Goal: Task Accomplishment & Management: Manage account settings

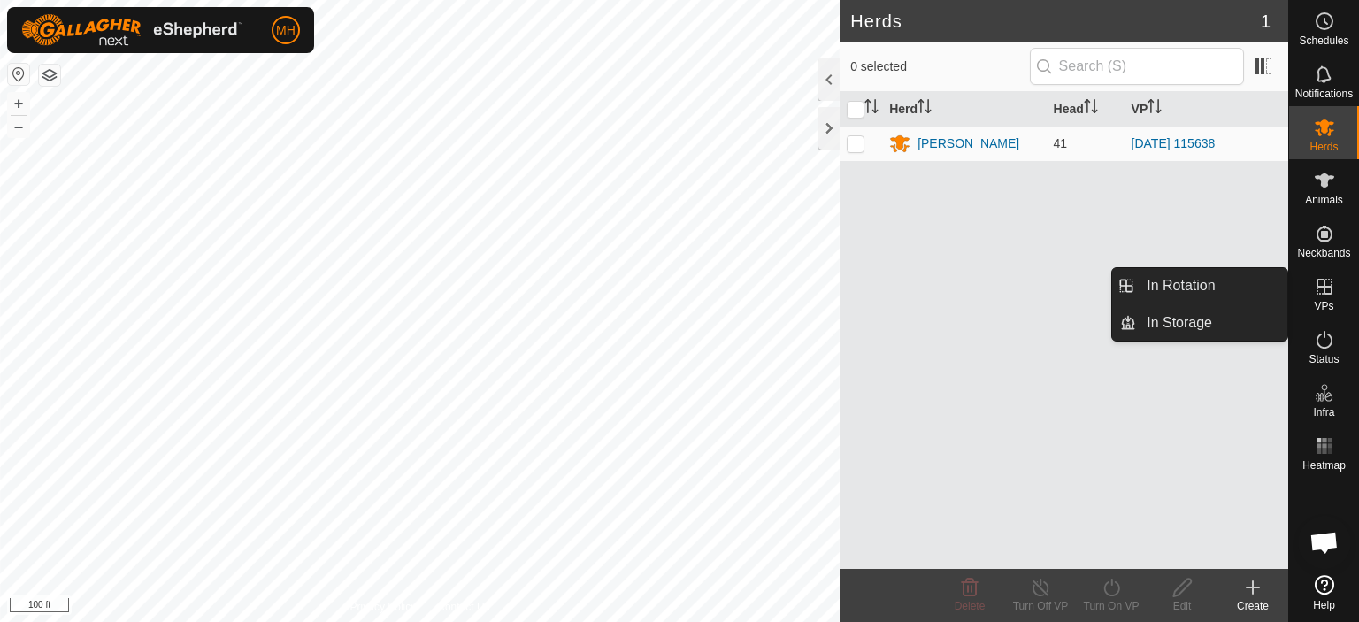
click at [1321, 287] on icon at bounding box center [1325, 287] width 16 height 16
click at [1319, 288] on icon at bounding box center [1324, 286] width 21 height 21
click at [1242, 285] on link "In Rotation" at bounding box center [1211, 285] width 151 height 35
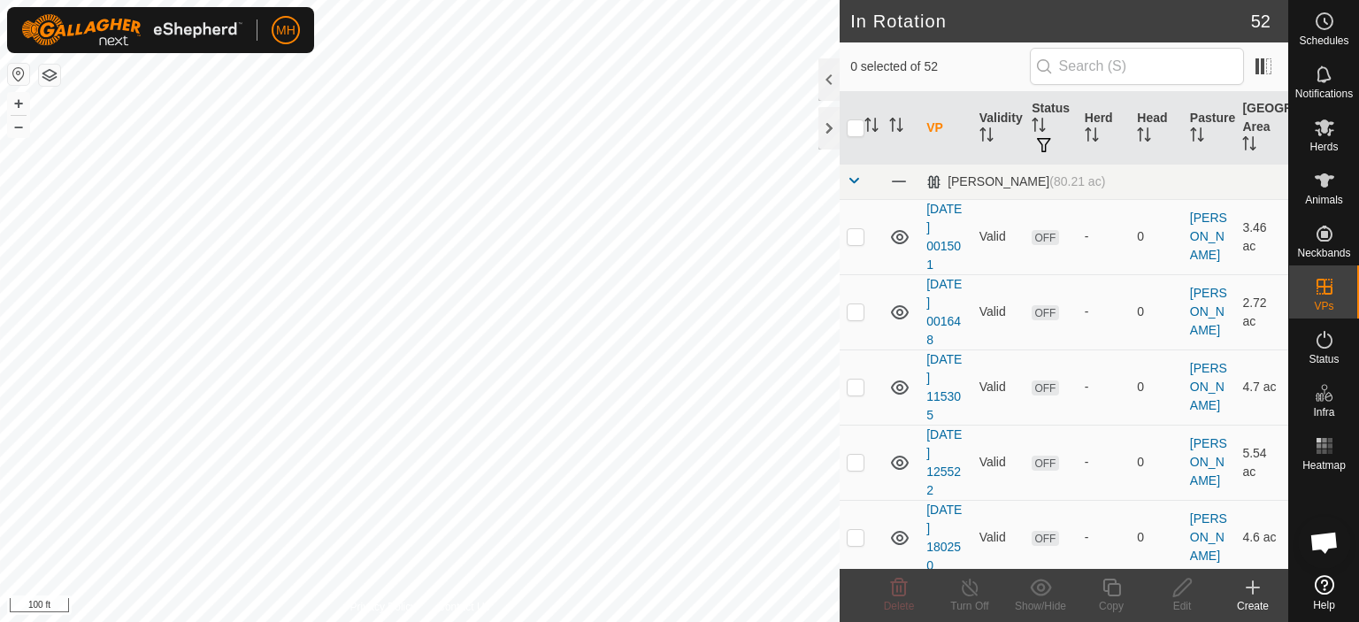
click at [1253, 592] on icon at bounding box center [1253, 587] width 0 height 12
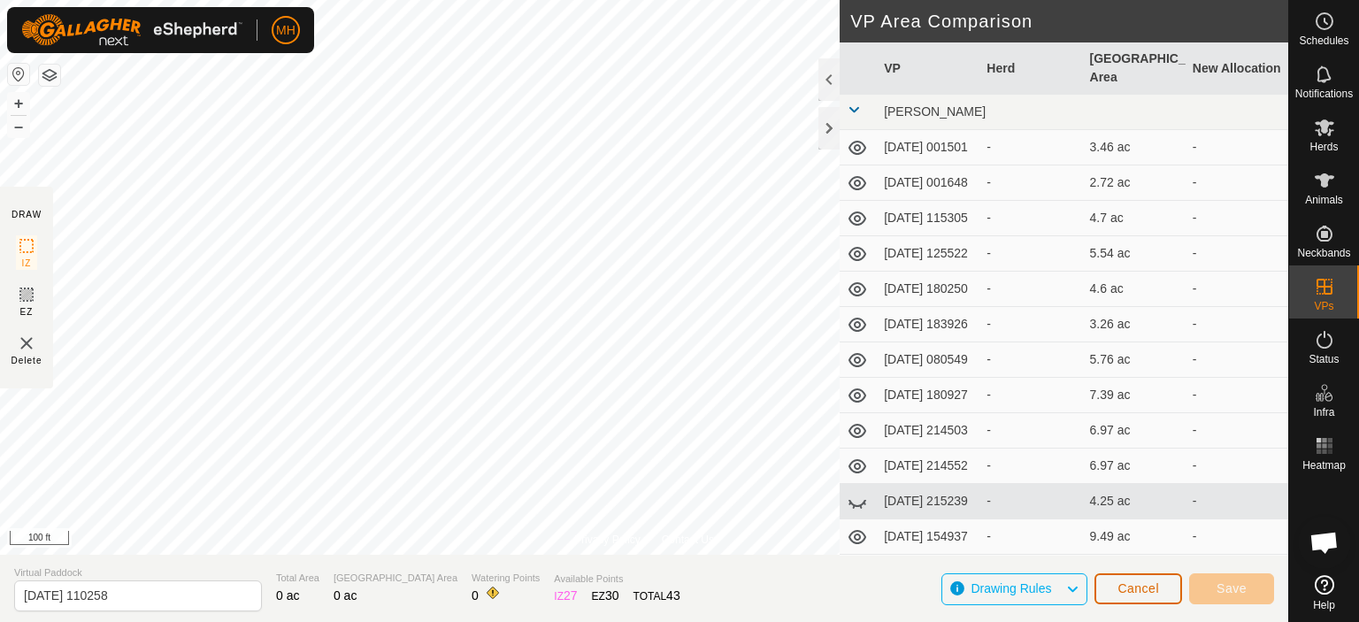
click at [1136, 587] on span "Cancel" at bounding box center [1139, 588] width 42 height 14
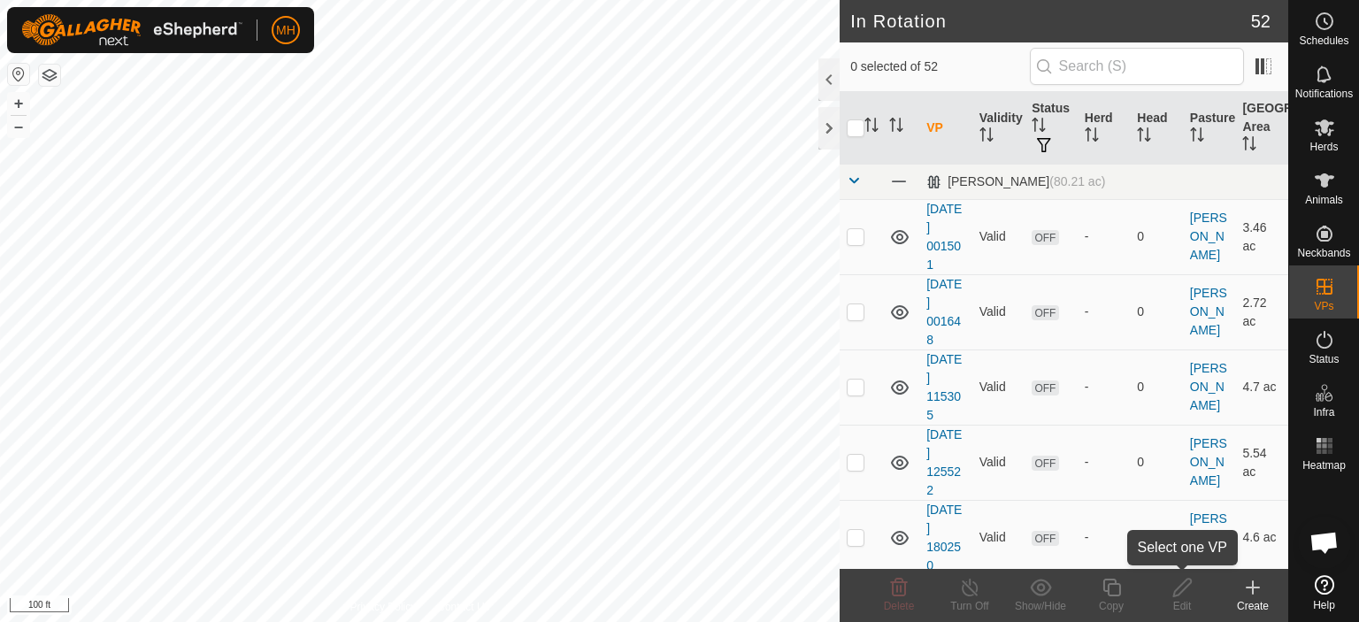
click at [1257, 595] on icon at bounding box center [1253, 587] width 21 height 21
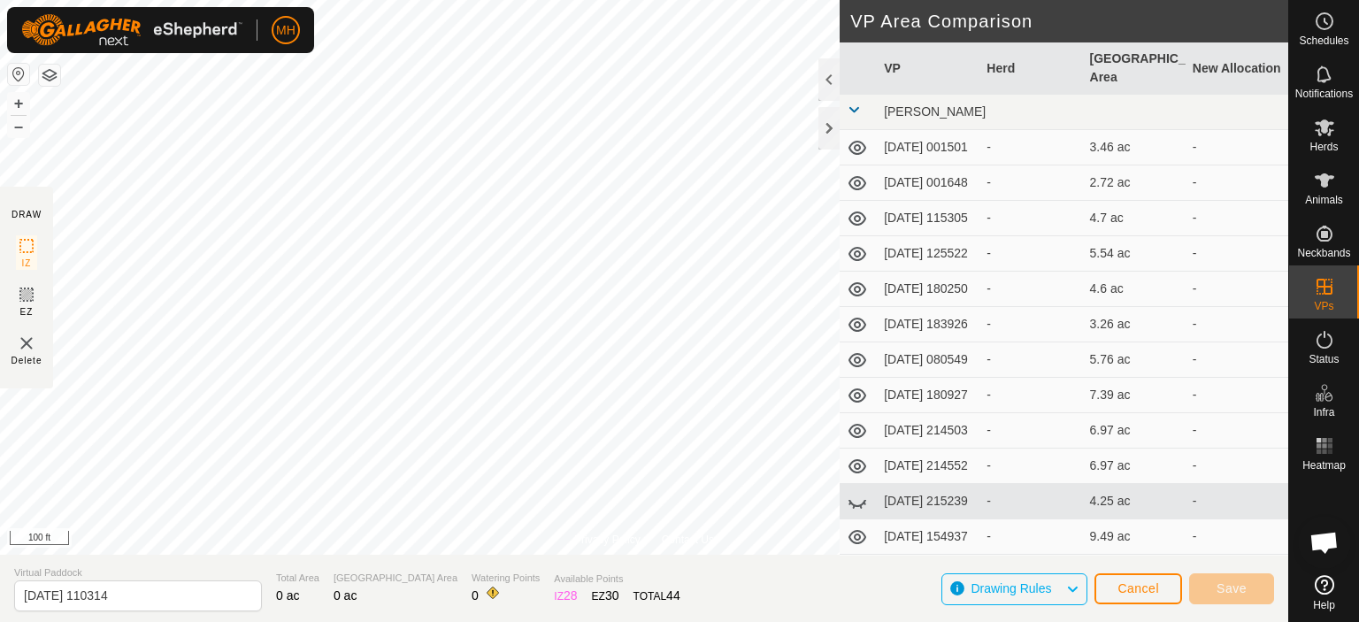
click at [612, 0] on html "MH Schedules Notifications Herds Animals Neckbands VPs Status Infra Heatmap Hel…" at bounding box center [679, 311] width 1359 height 622
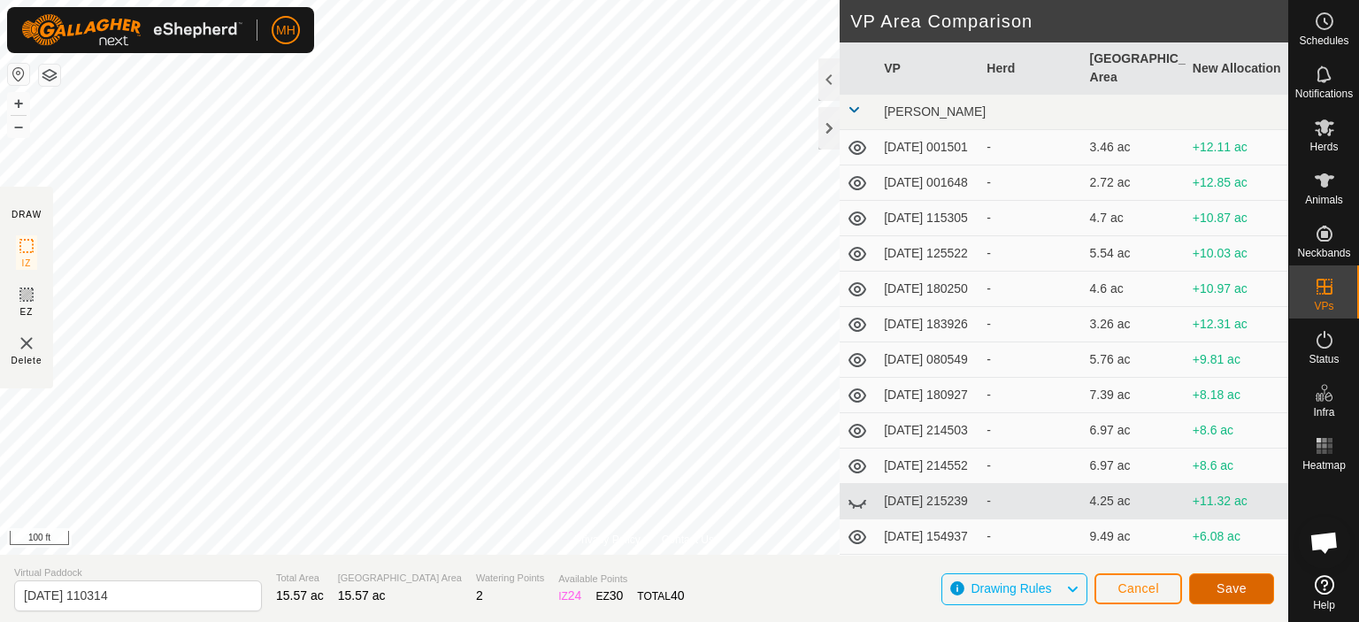
click at [1258, 588] on button "Save" at bounding box center [1231, 588] width 85 height 31
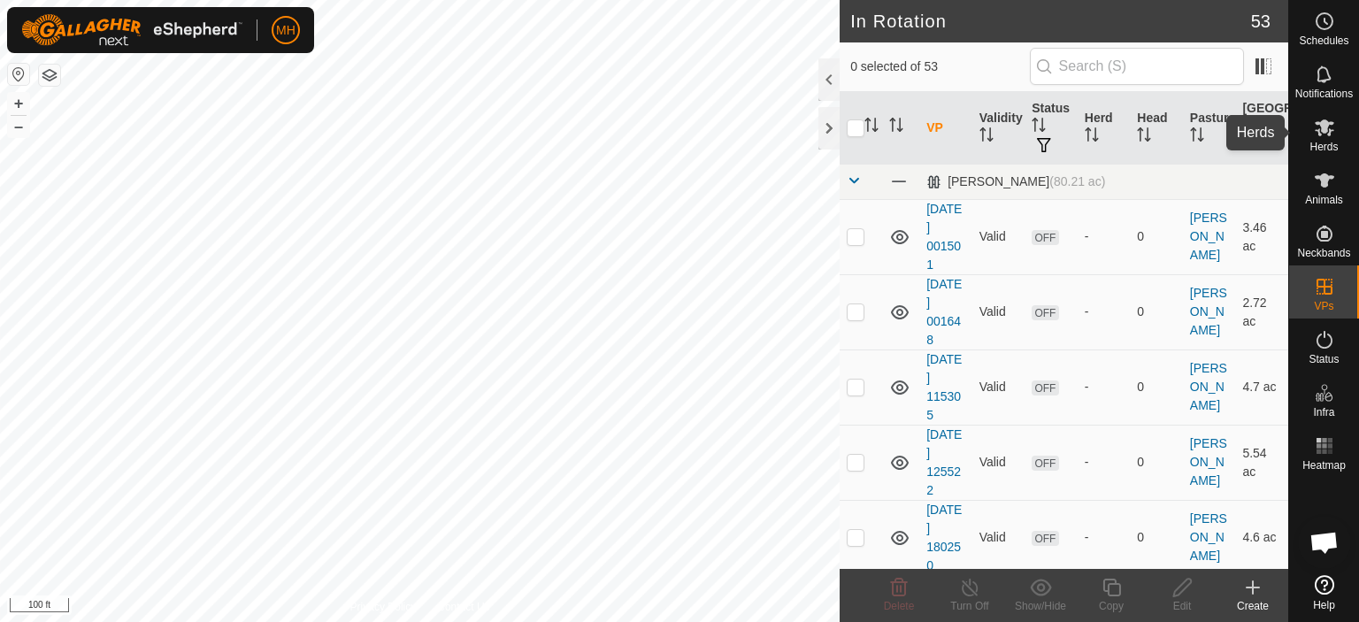
click at [1328, 132] on icon at bounding box center [1324, 127] width 21 height 21
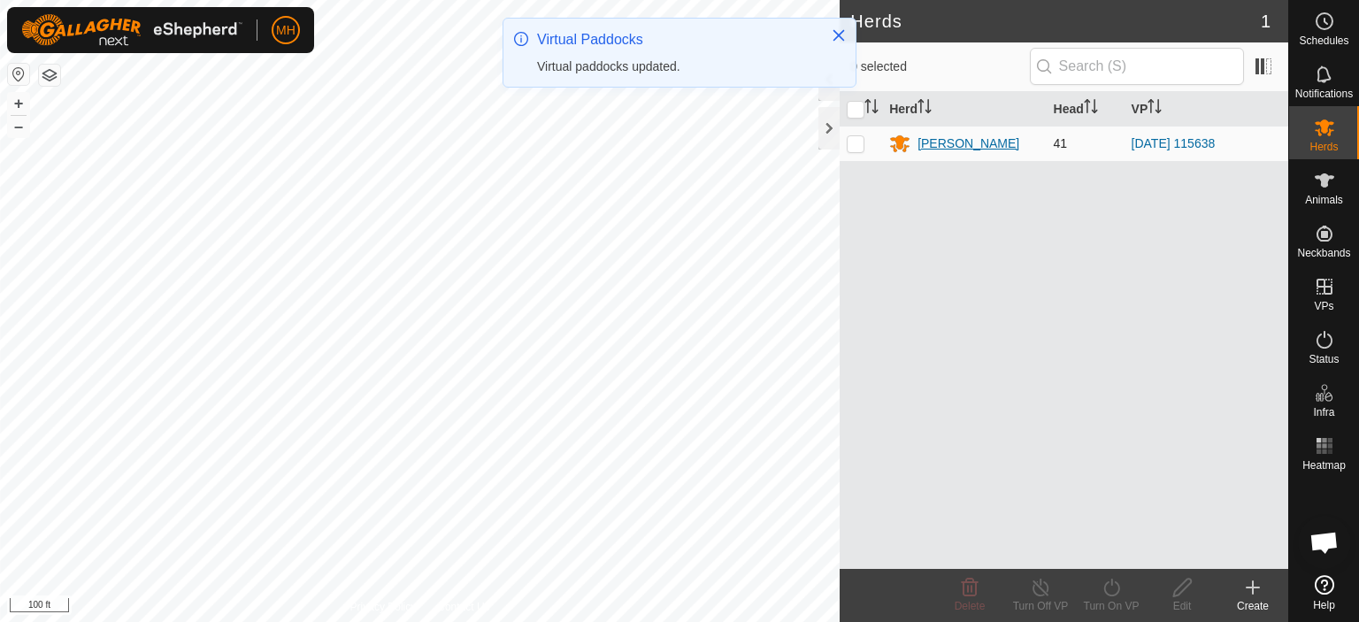
click at [950, 135] on div "[PERSON_NAME]" at bounding box center [969, 144] width 102 height 19
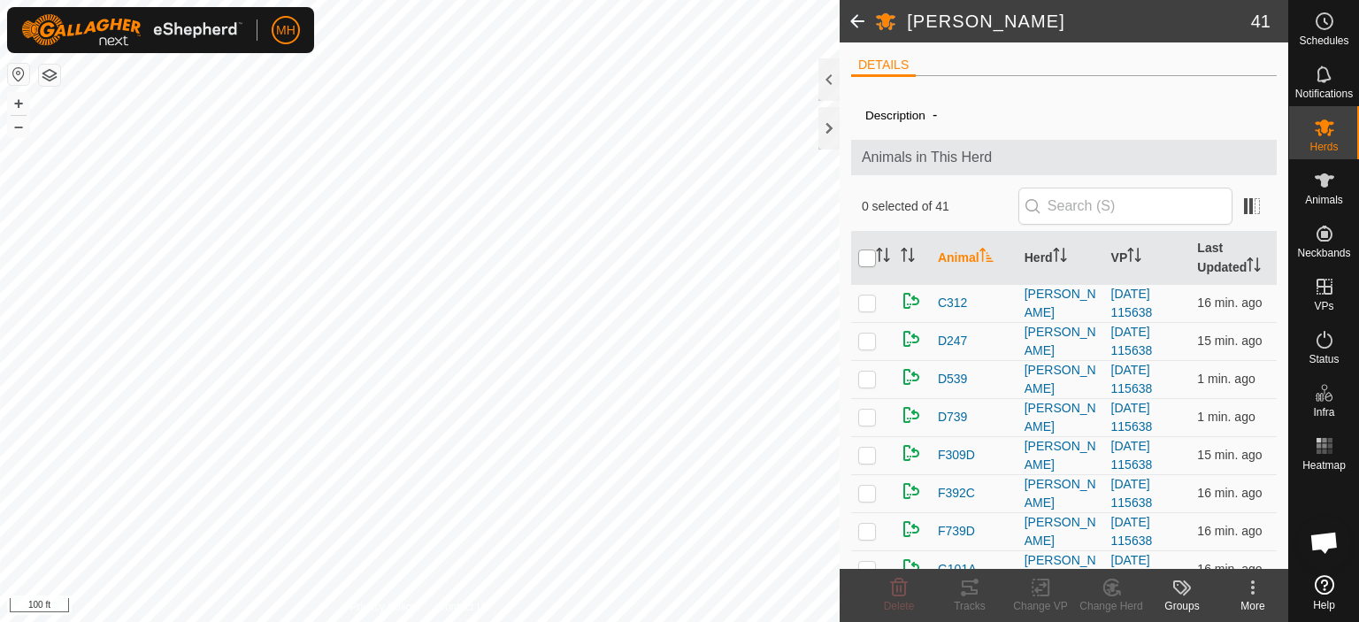
click at [864, 260] on input "checkbox" at bounding box center [867, 259] width 18 height 18
checkbox input "true"
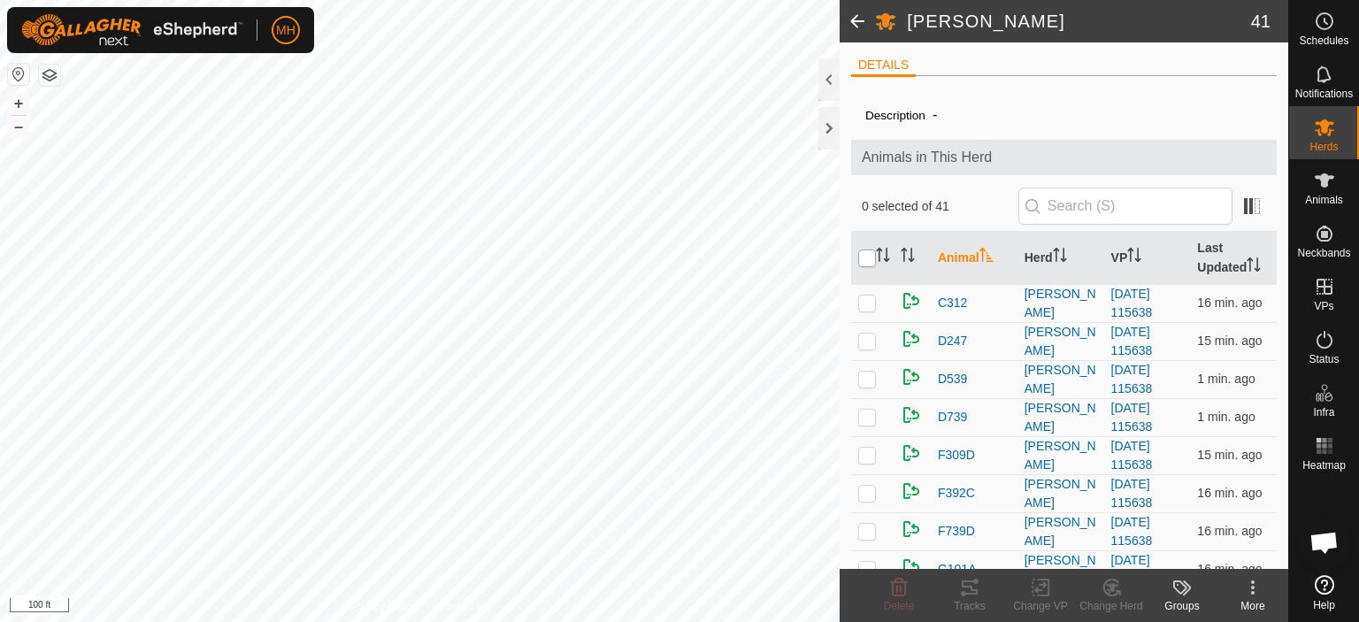
checkbox input "true"
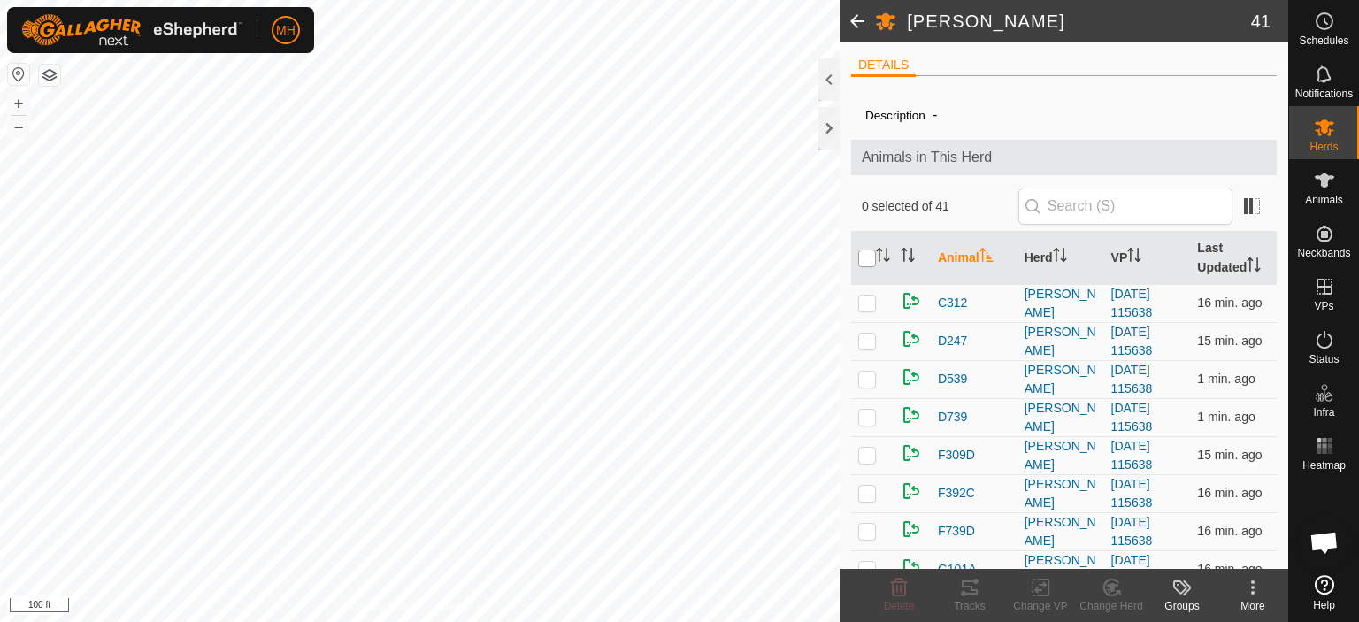
checkbox input "true"
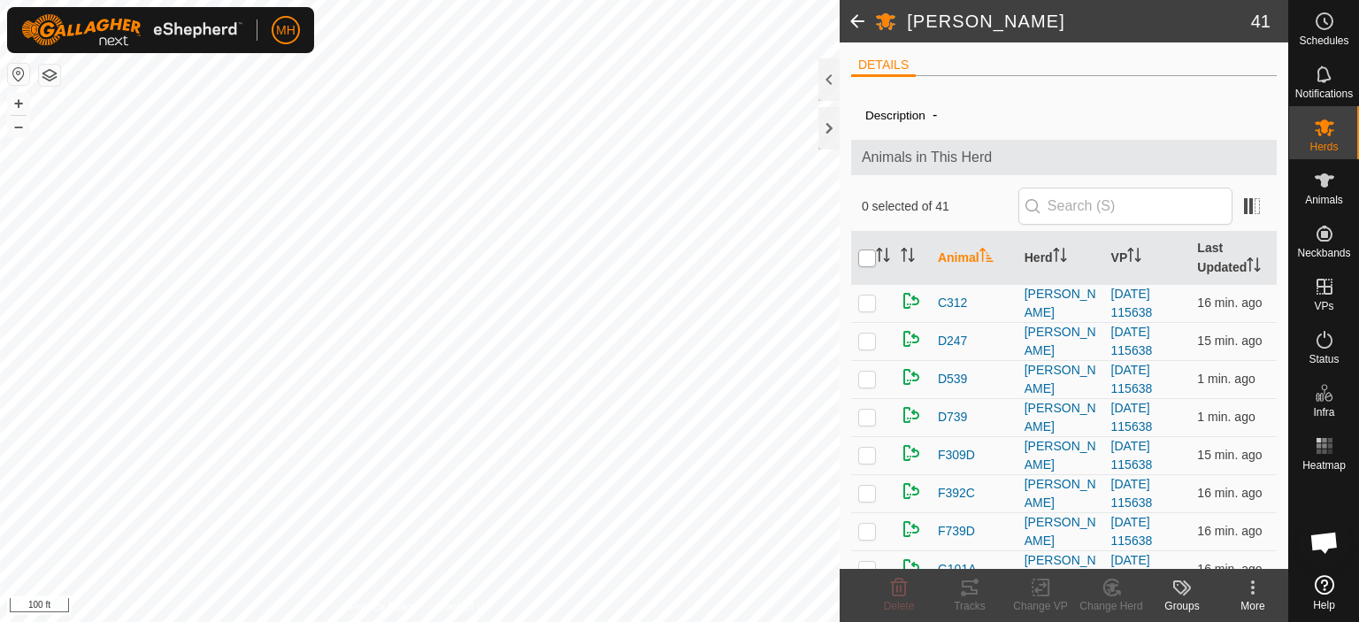
checkbox input "true"
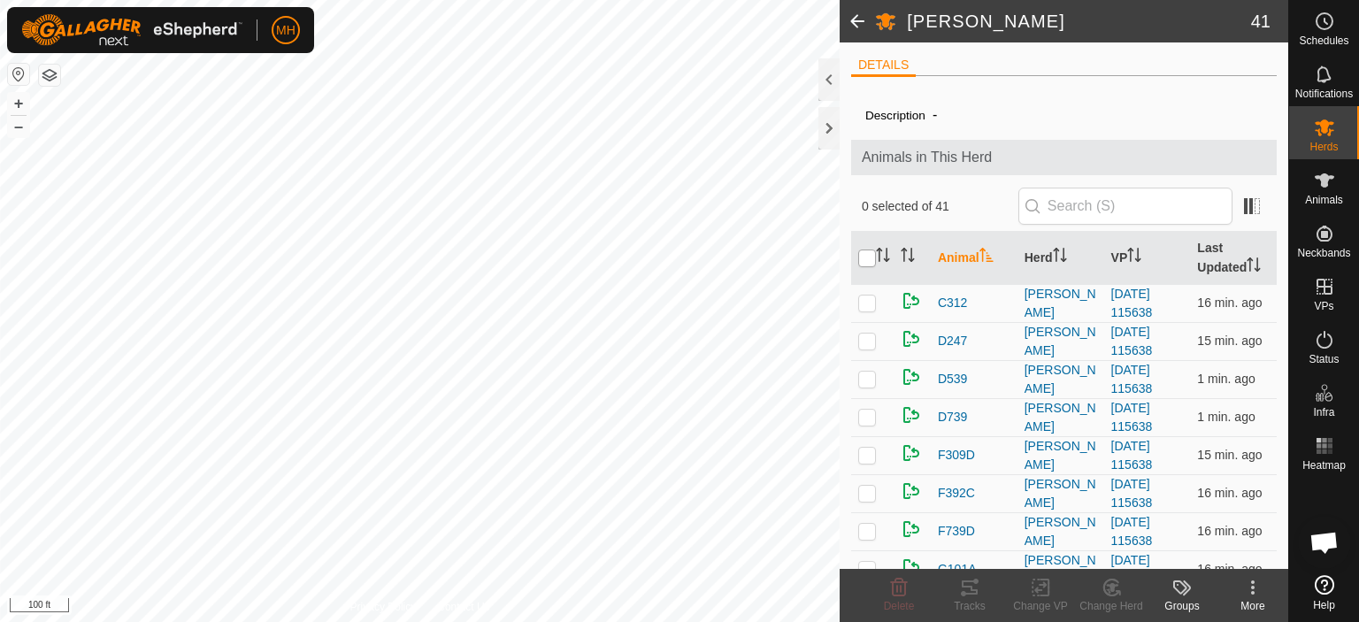
checkbox input "true"
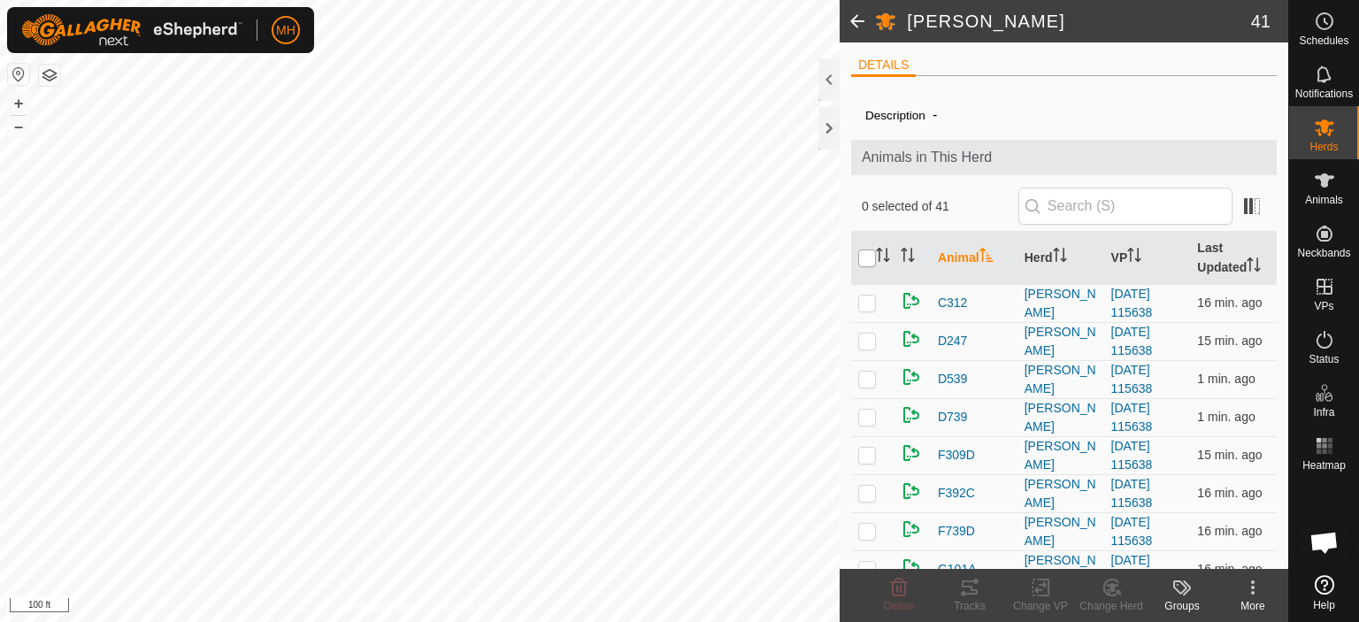
checkbox input "true"
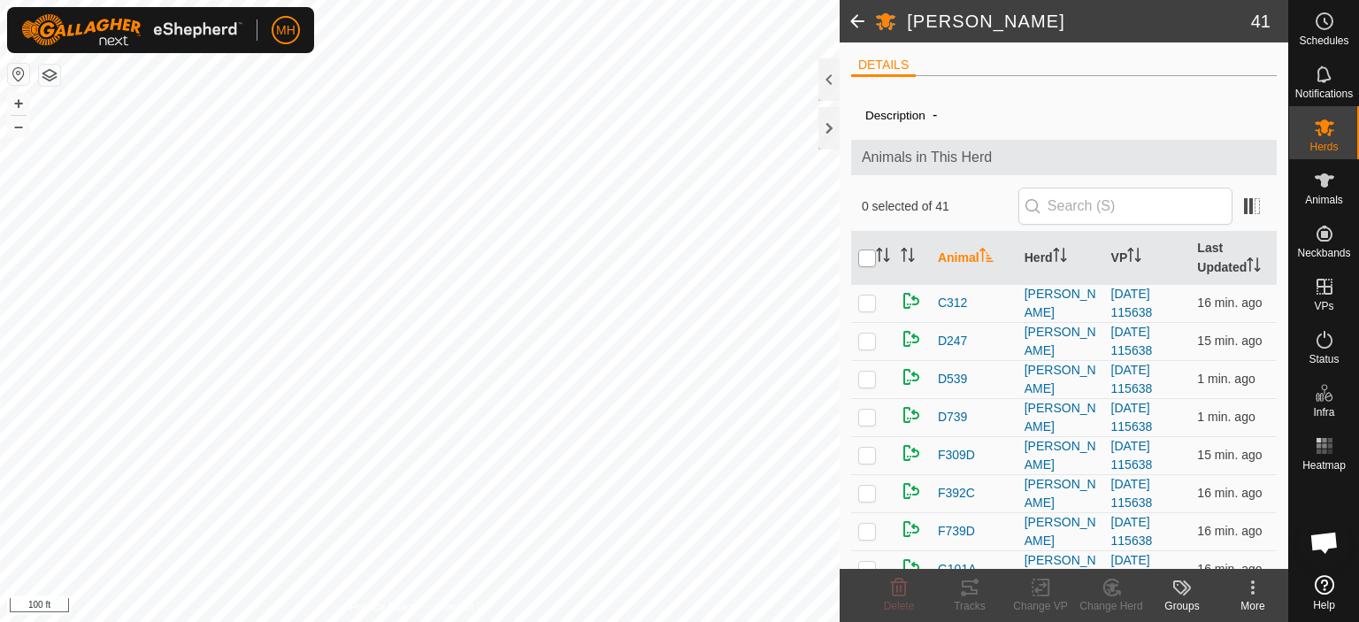
checkbox input "true"
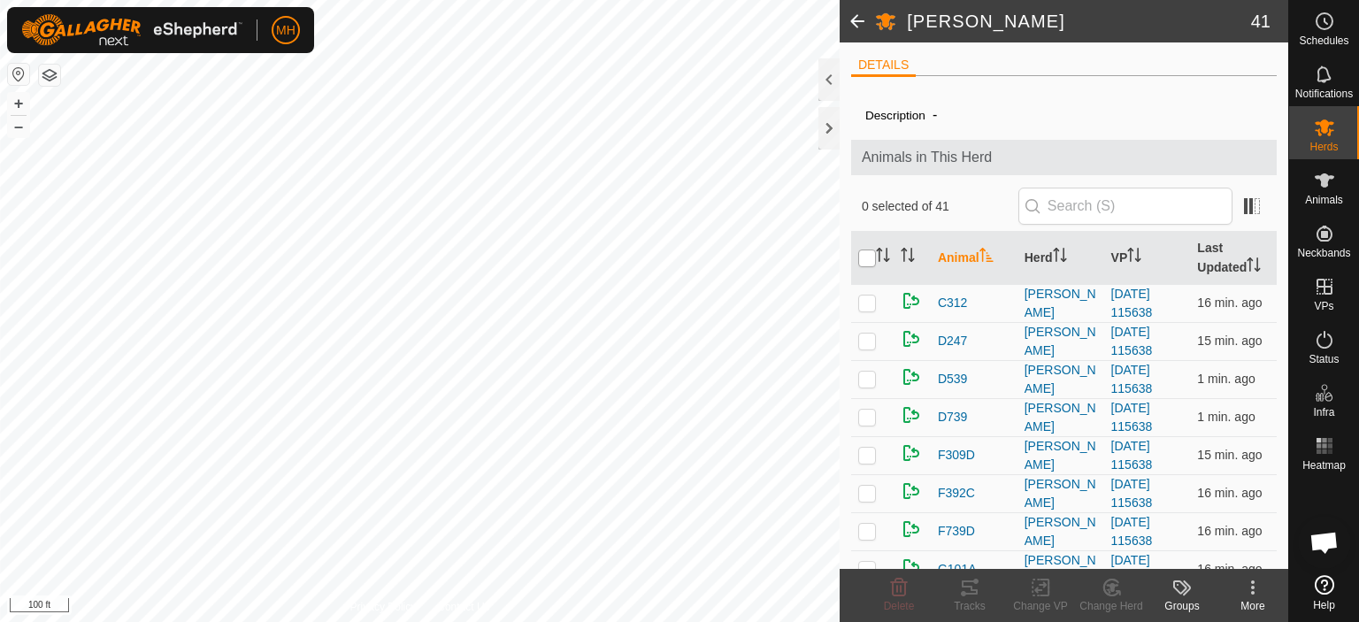
checkbox input "true"
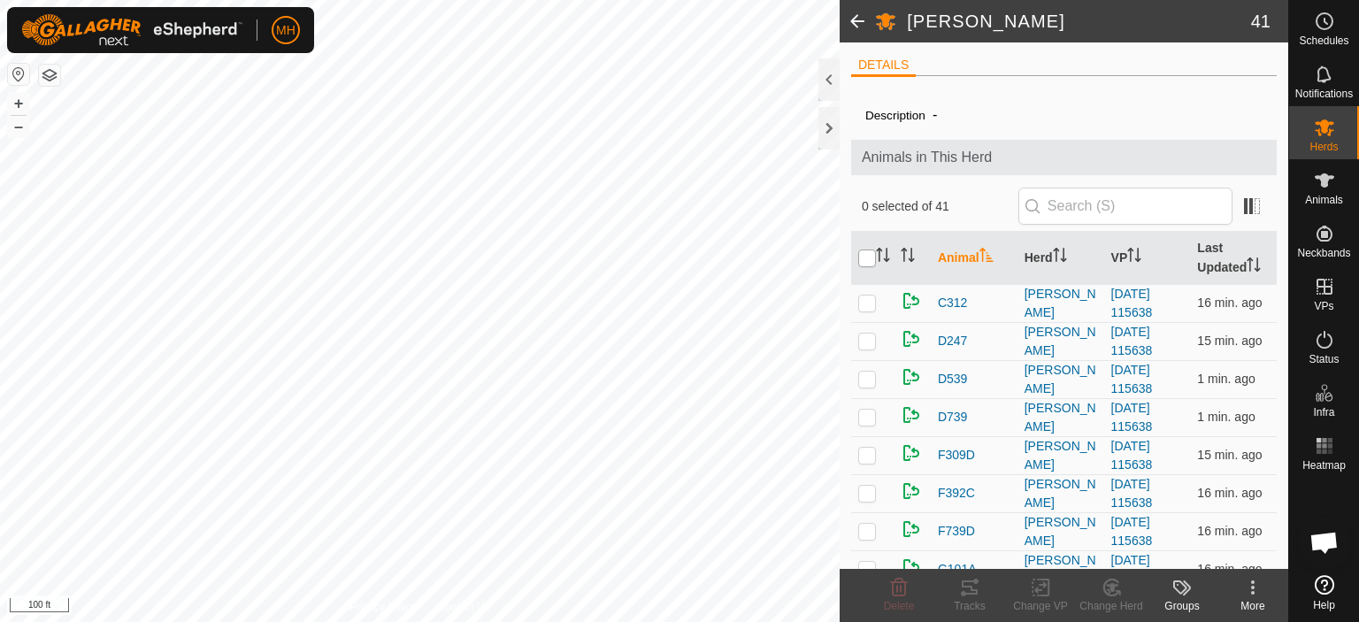
checkbox input "true"
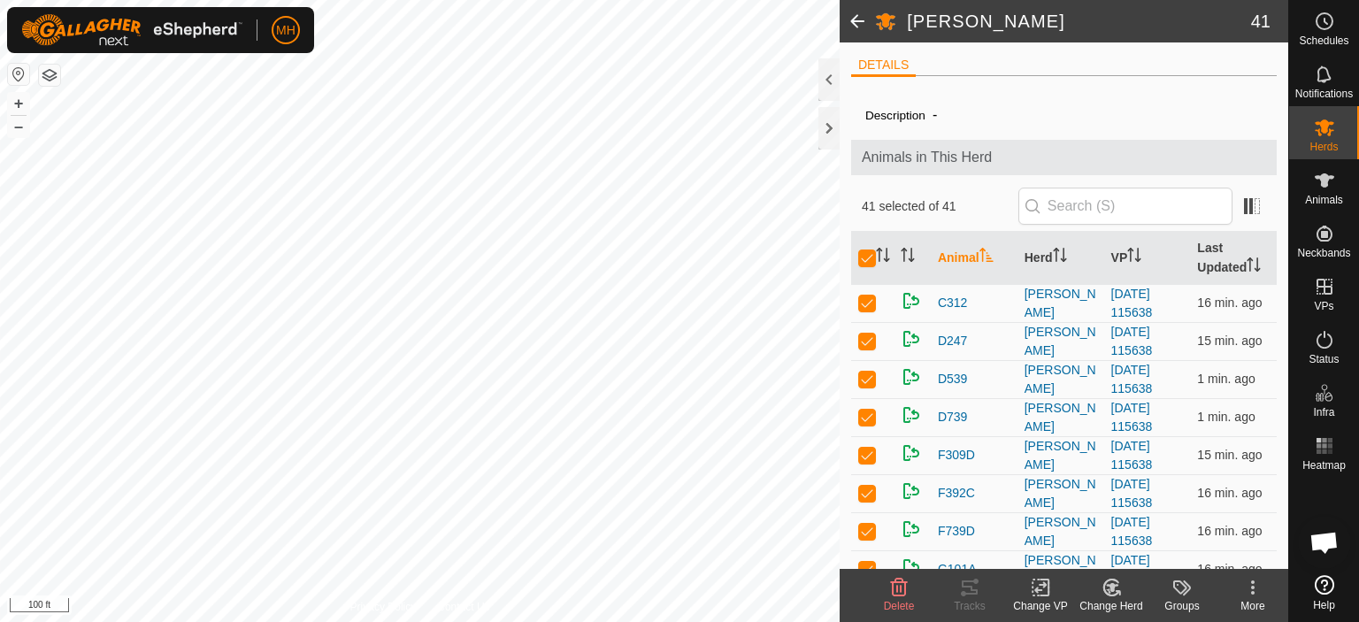
click at [1041, 589] on icon at bounding box center [1041, 587] width 22 height 21
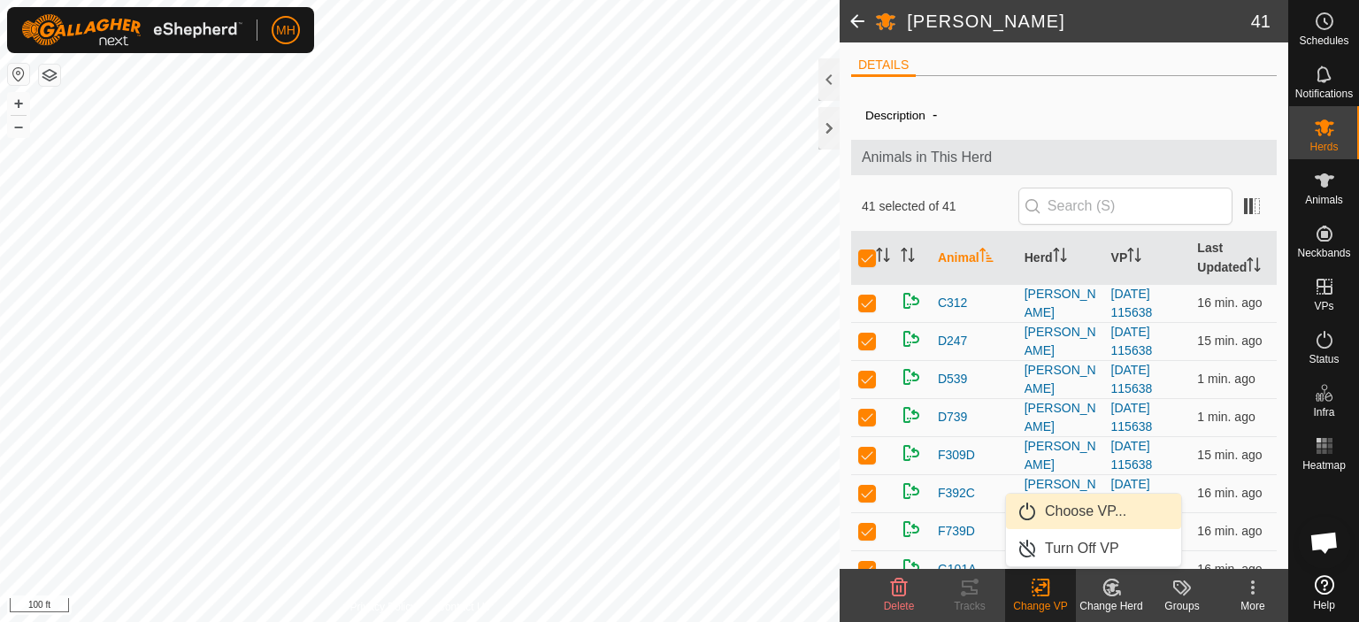
click at [1080, 520] on link "Choose VP..." at bounding box center [1093, 511] width 175 height 35
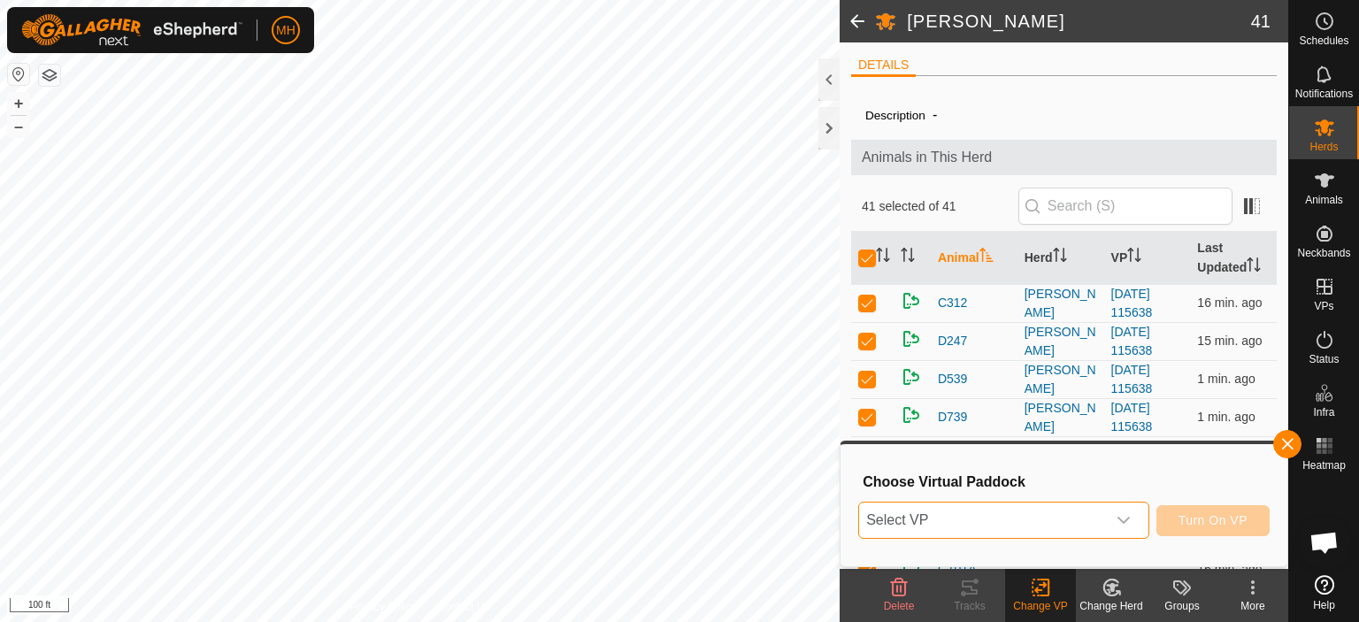
click at [1078, 521] on span "Select VP" at bounding box center [982, 520] width 247 height 35
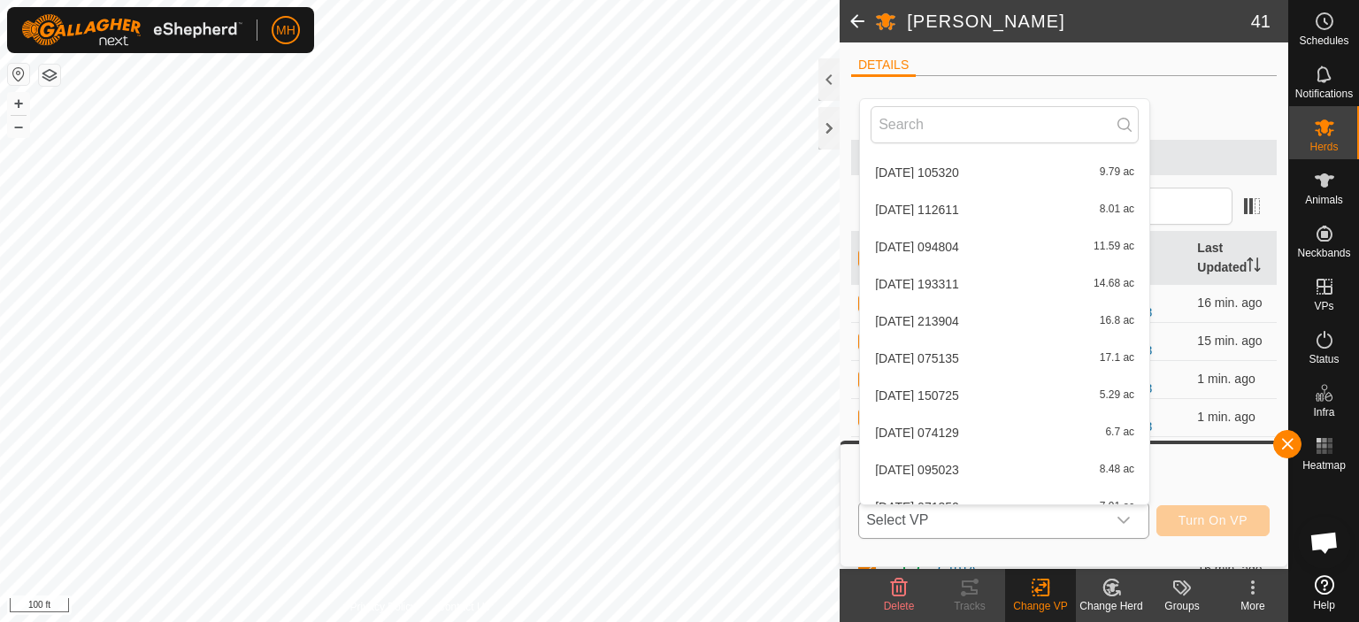
scroll to position [1655, 0]
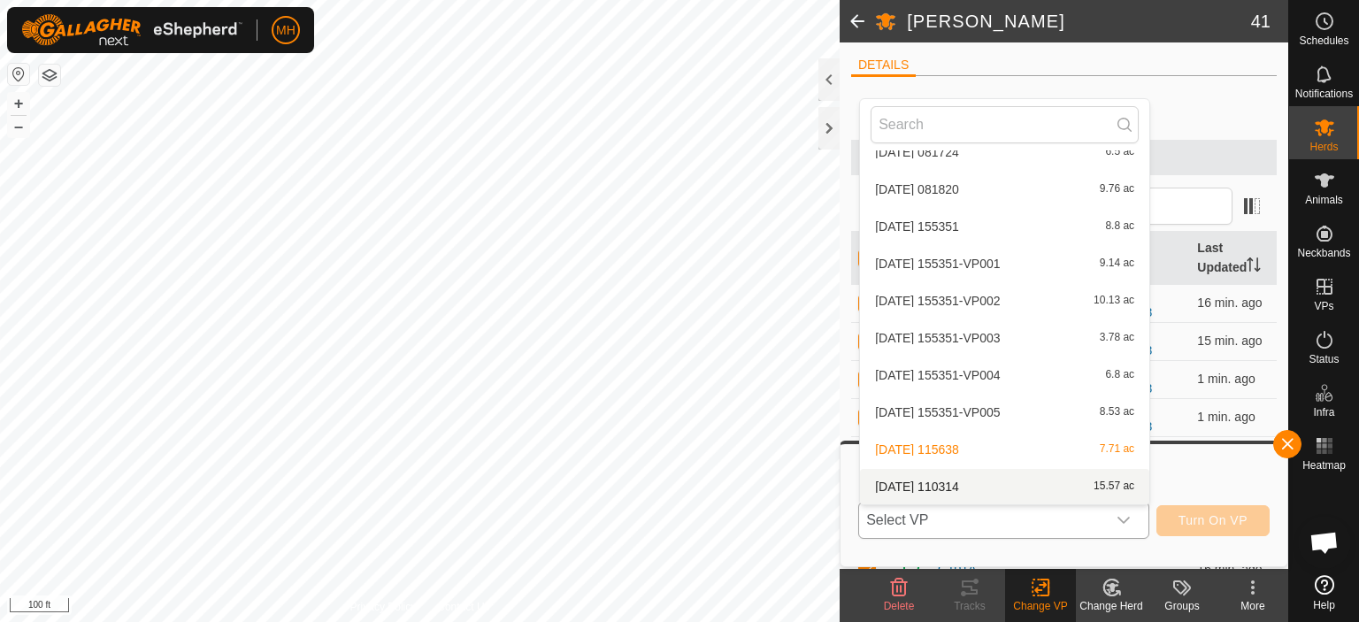
click at [998, 484] on li "[DATE] [DATE] 15.57 ac" at bounding box center [1004, 486] width 289 height 35
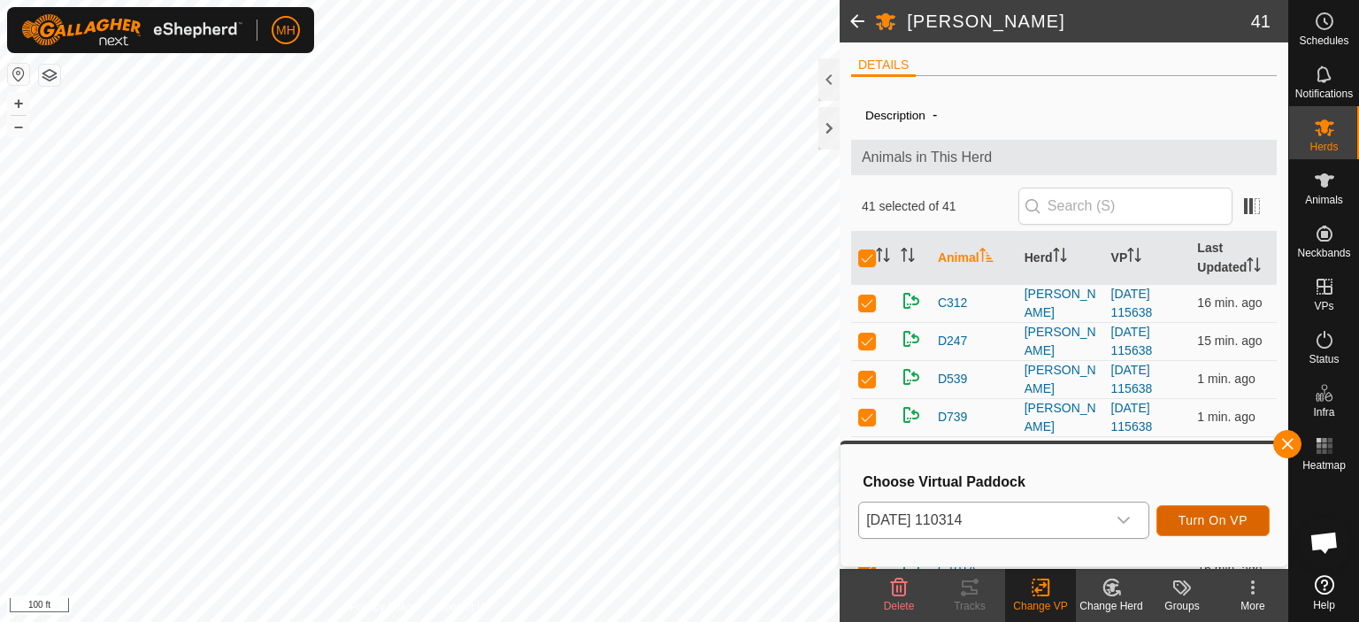
click at [1188, 523] on span "Turn On VP" at bounding box center [1213, 520] width 69 height 14
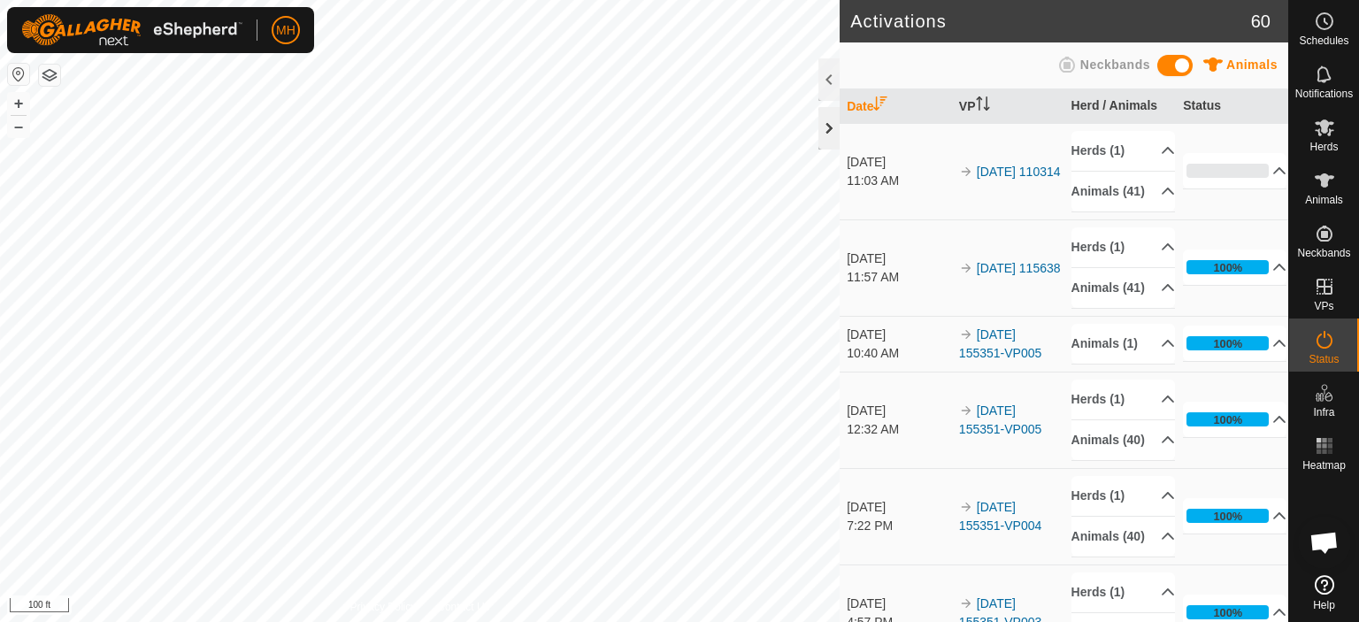
click at [820, 134] on div at bounding box center [829, 128] width 21 height 42
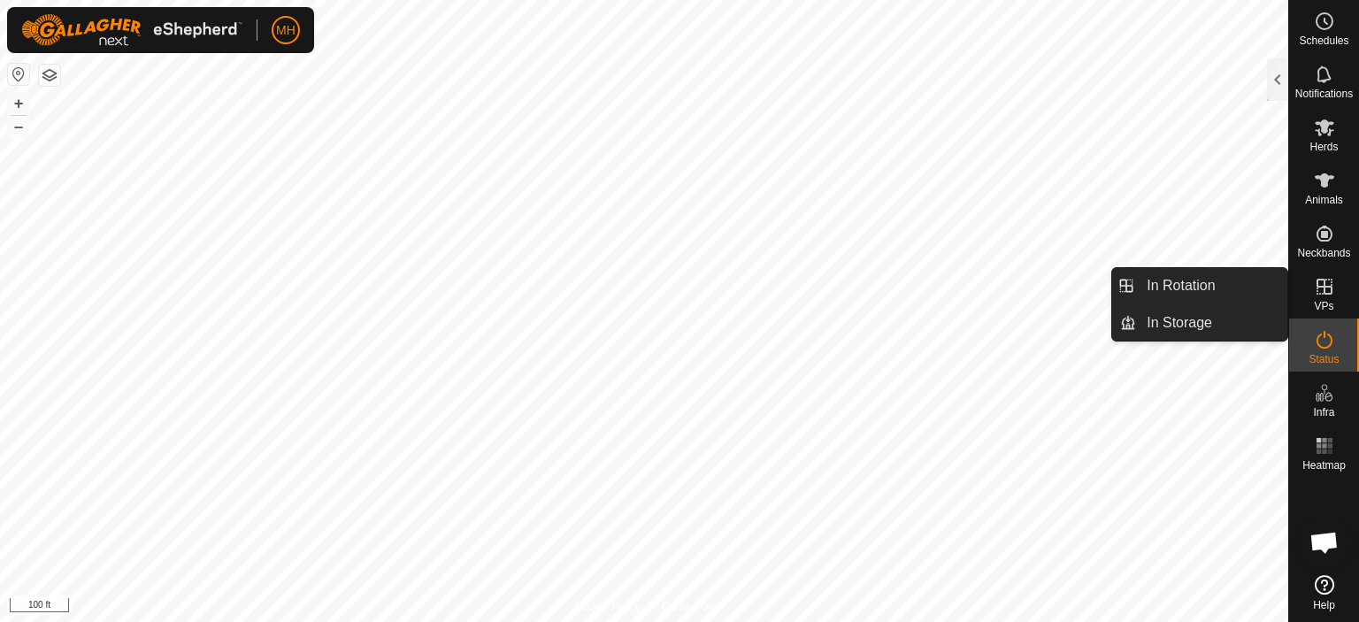
click at [1320, 286] on icon at bounding box center [1325, 287] width 16 height 16
click at [1256, 276] on link "In Rotation" at bounding box center [1211, 285] width 151 height 35
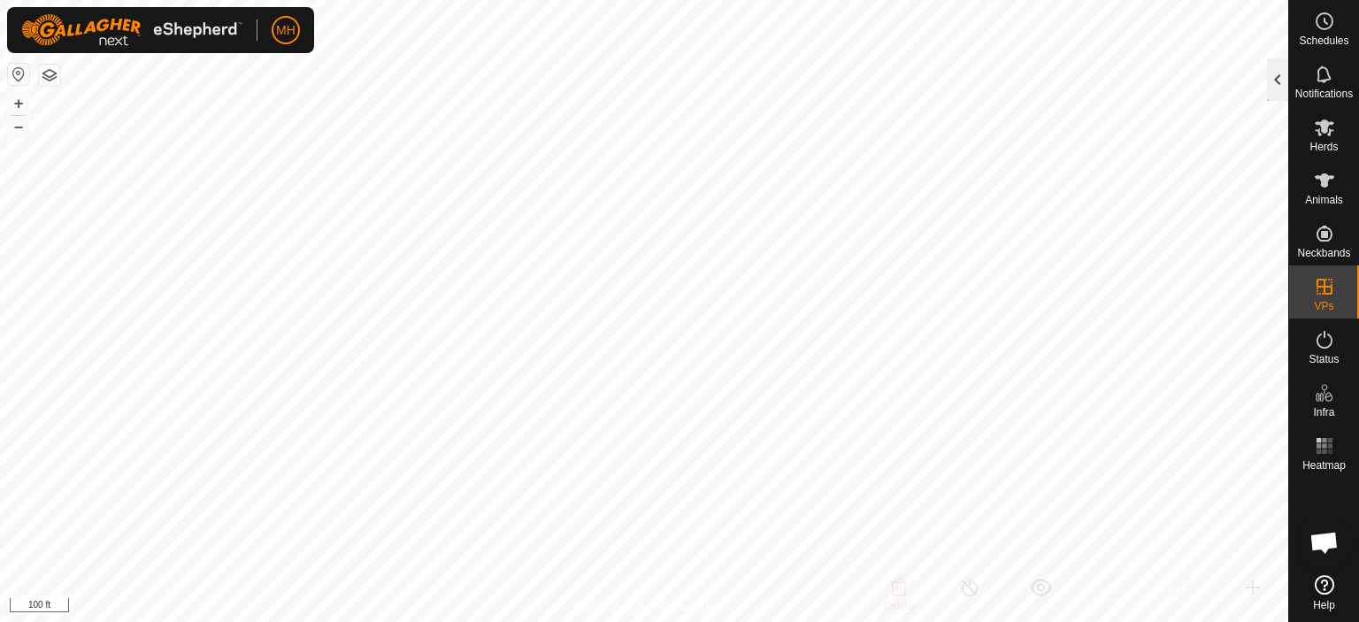
click at [1277, 84] on div at bounding box center [1277, 79] width 21 height 42
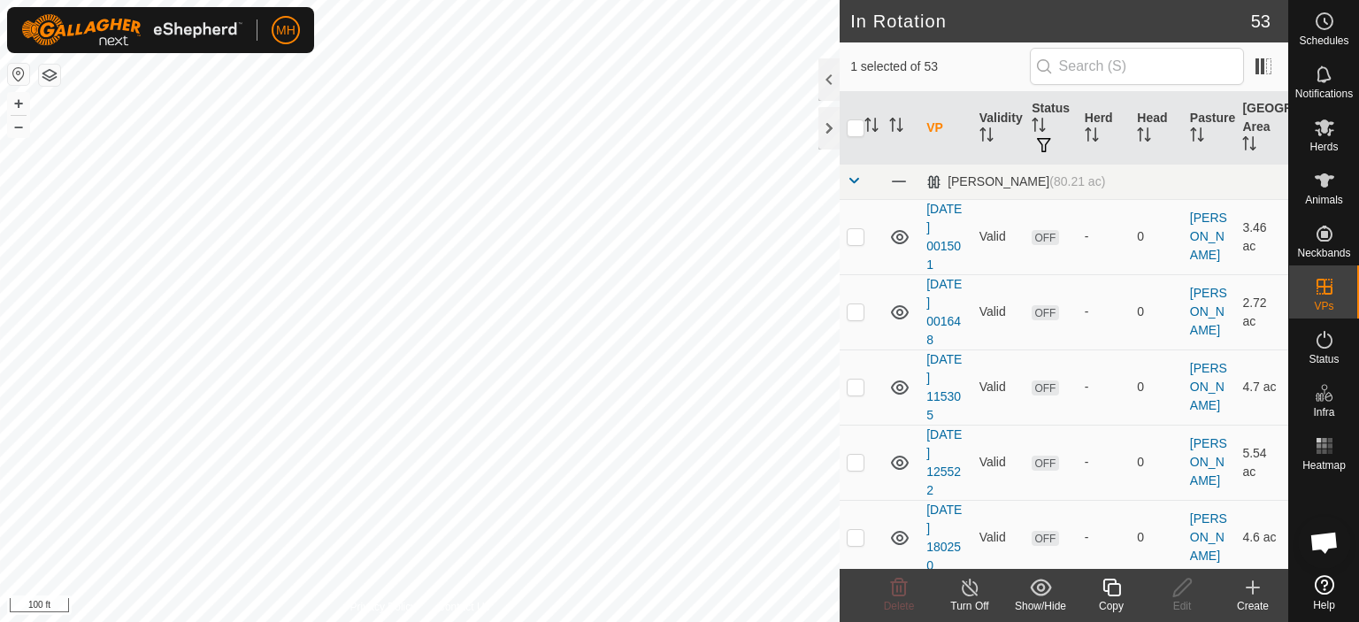
click at [1256, 581] on icon at bounding box center [1253, 587] width 21 height 21
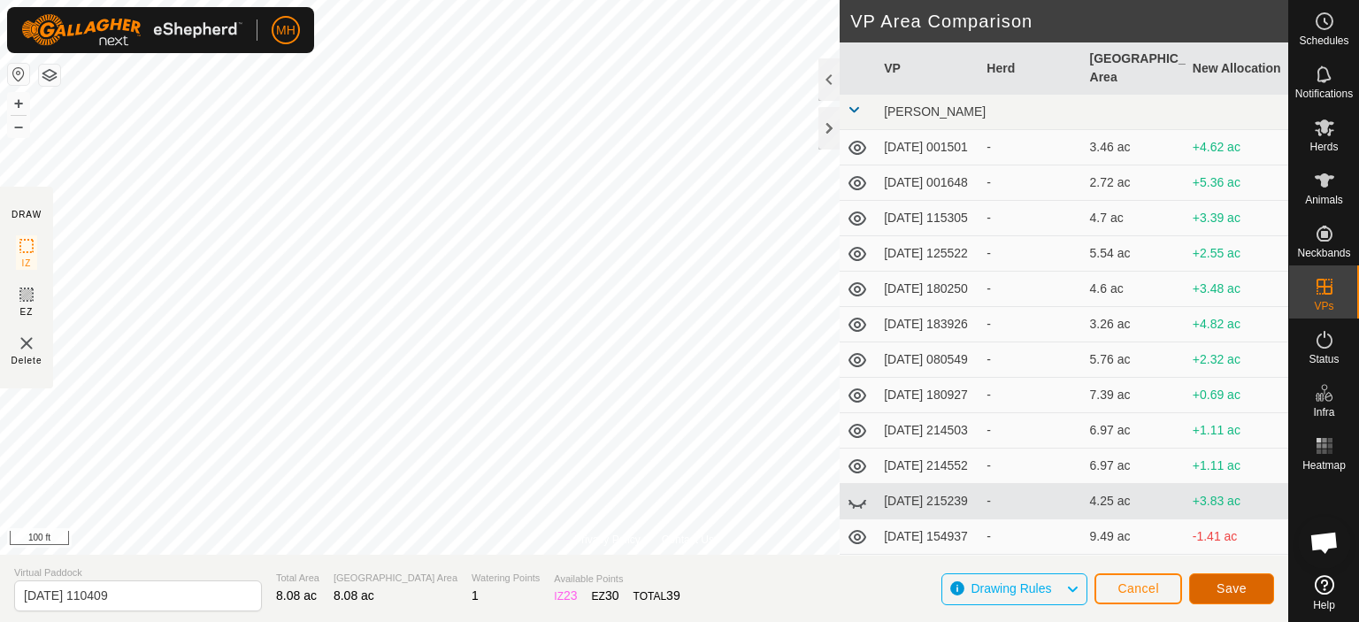
click at [1217, 589] on span "Save" at bounding box center [1232, 588] width 30 height 14
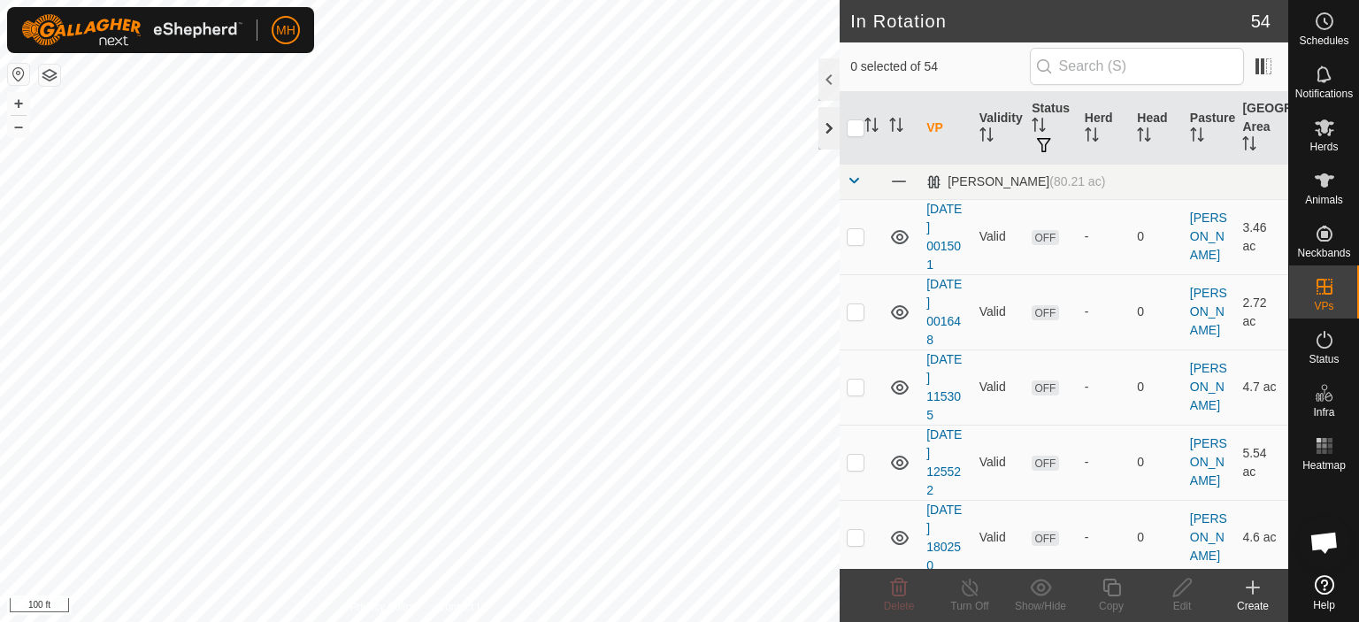
drag, startPoint x: 866, startPoint y: 284, endPoint x: 835, endPoint y: 142, distance: 145.8
click at [840, 142] on div "In Rotation 54 0 selected of 54 VP Validity Status Herd Head Pasture [GEOGRAPHI…" at bounding box center [1064, 311] width 449 height 622
click at [835, 119] on div "MH Schedules Notifications Herds Animals Neckbands VPs Status Infra Heatmap Hel…" at bounding box center [679, 311] width 1359 height 622
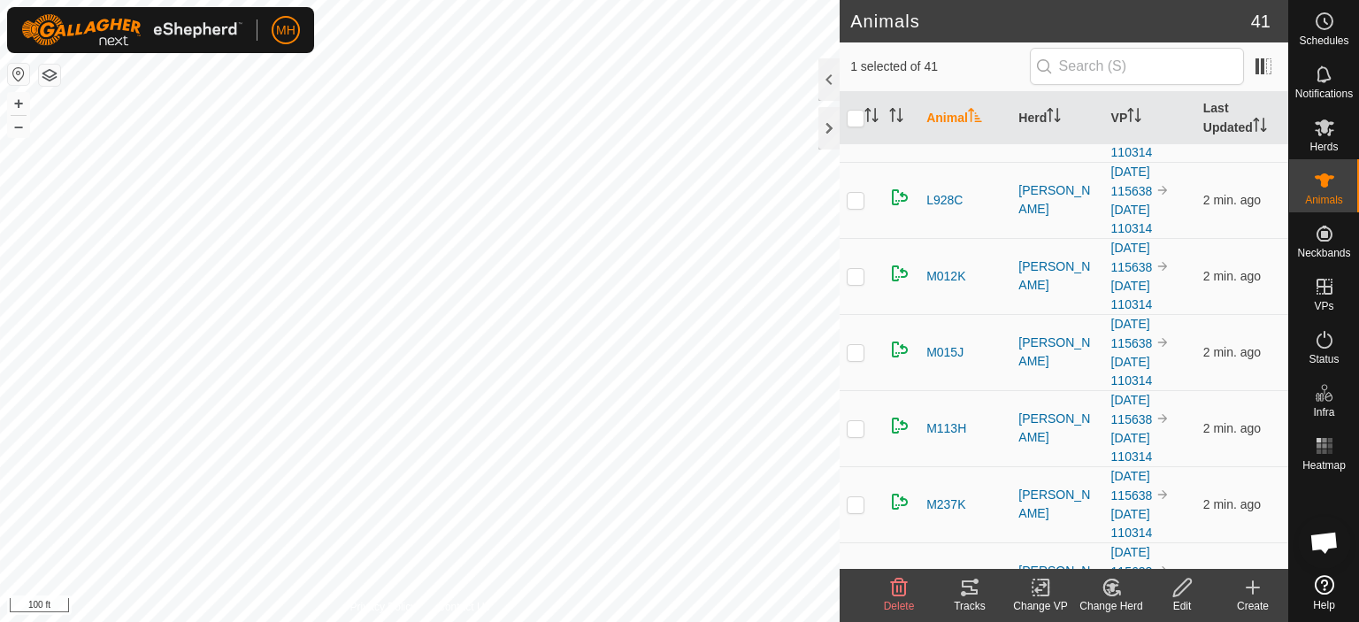
scroll to position [2243, 0]
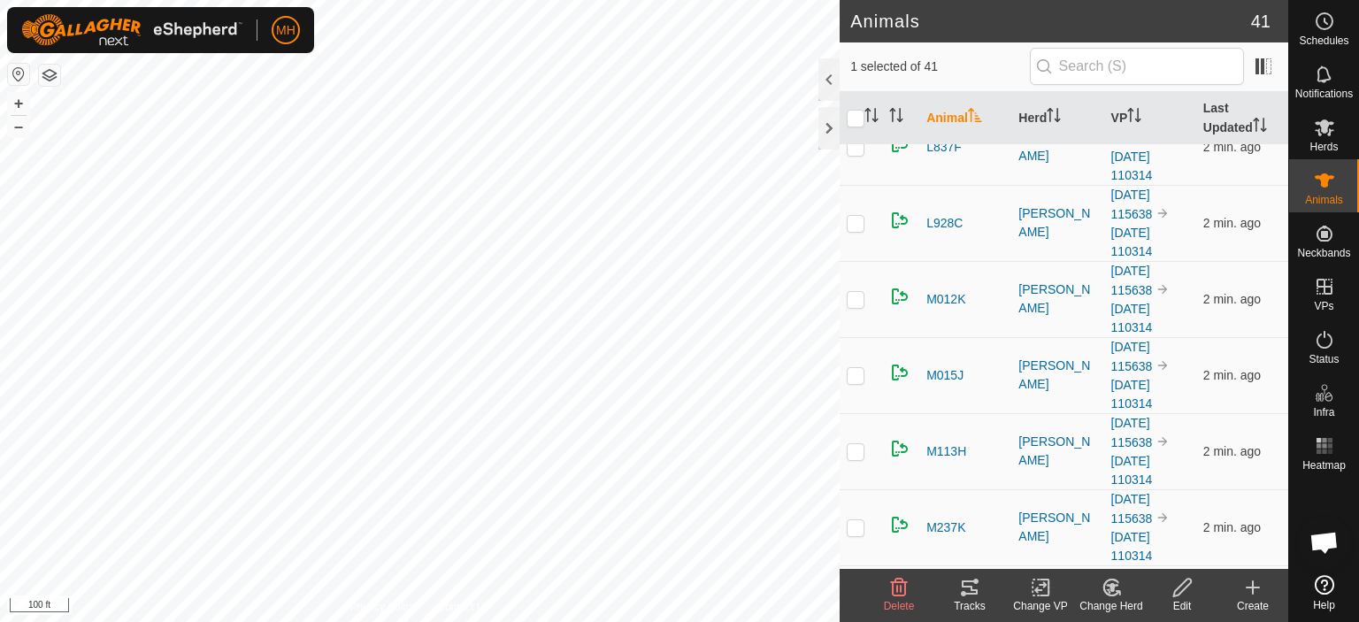
click at [968, 600] on div "Tracks" at bounding box center [970, 606] width 71 height 16
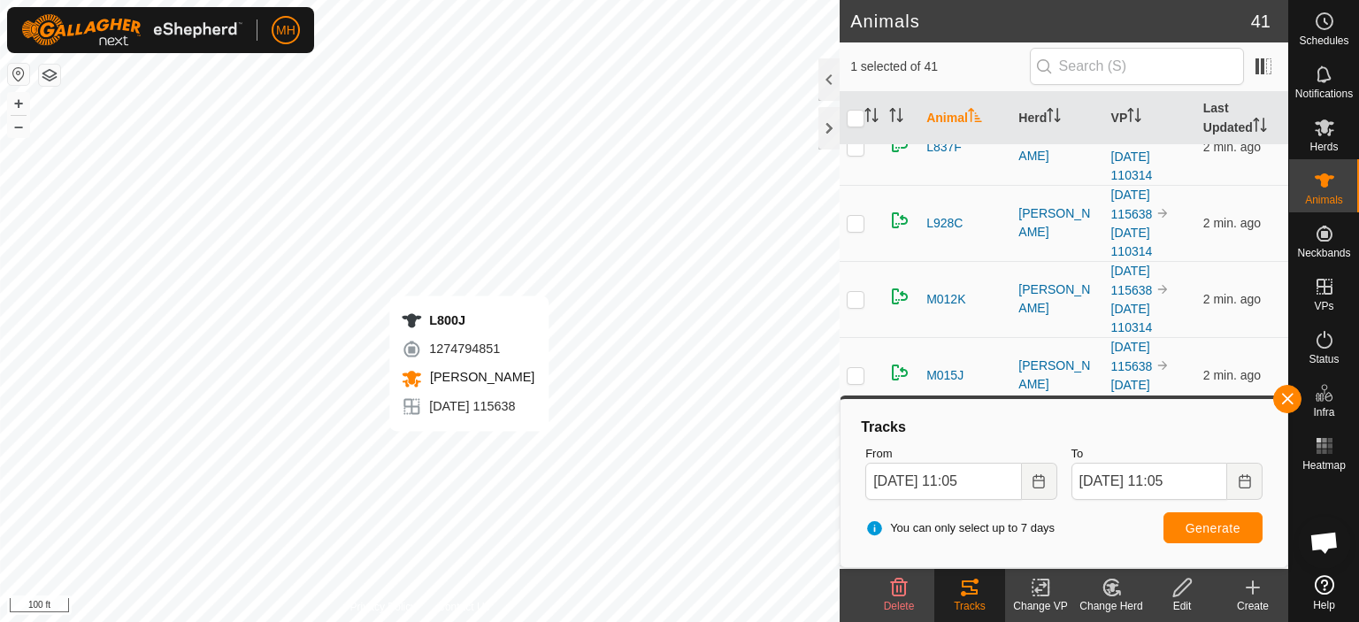
checkbox input "false"
checkbox input "true"
click at [977, 587] on icon at bounding box center [969, 587] width 21 height 21
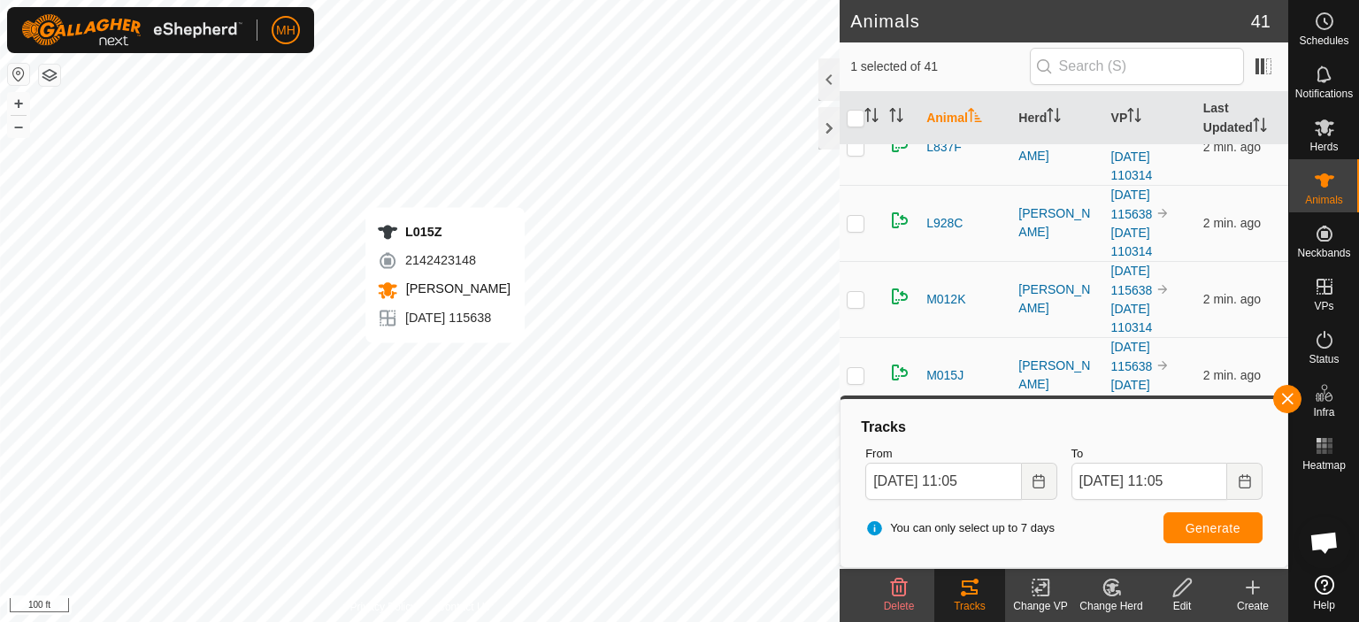
checkbox input "true"
checkbox input "false"
click at [1048, 592] on icon at bounding box center [1045, 588] width 8 height 16
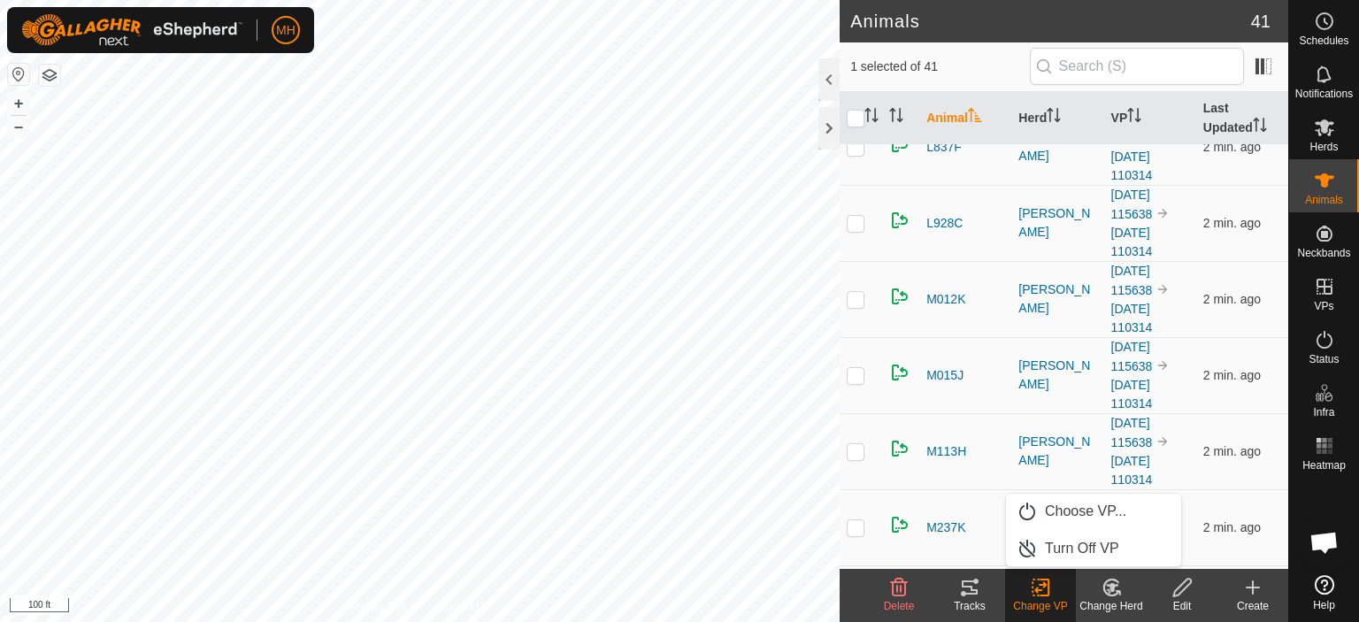
click at [981, 591] on tracks-svg-icon at bounding box center [970, 587] width 71 height 21
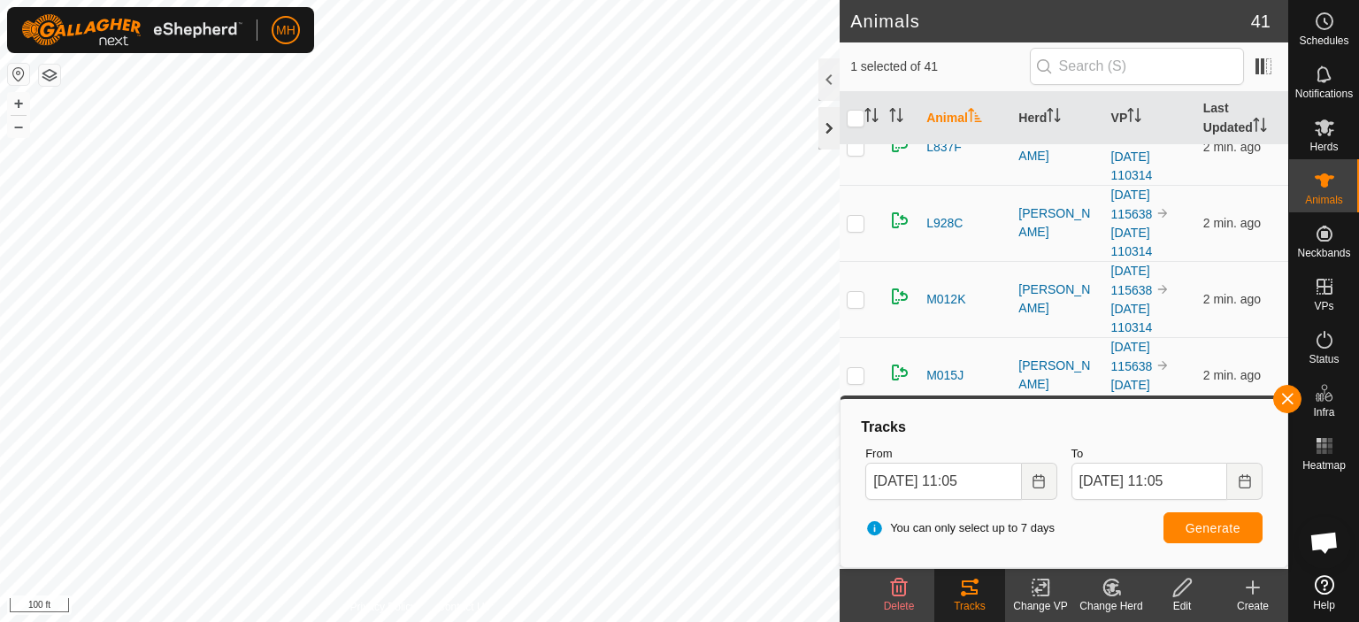
click at [825, 127] on div at bounding box center [829, 128] width 21 height 42
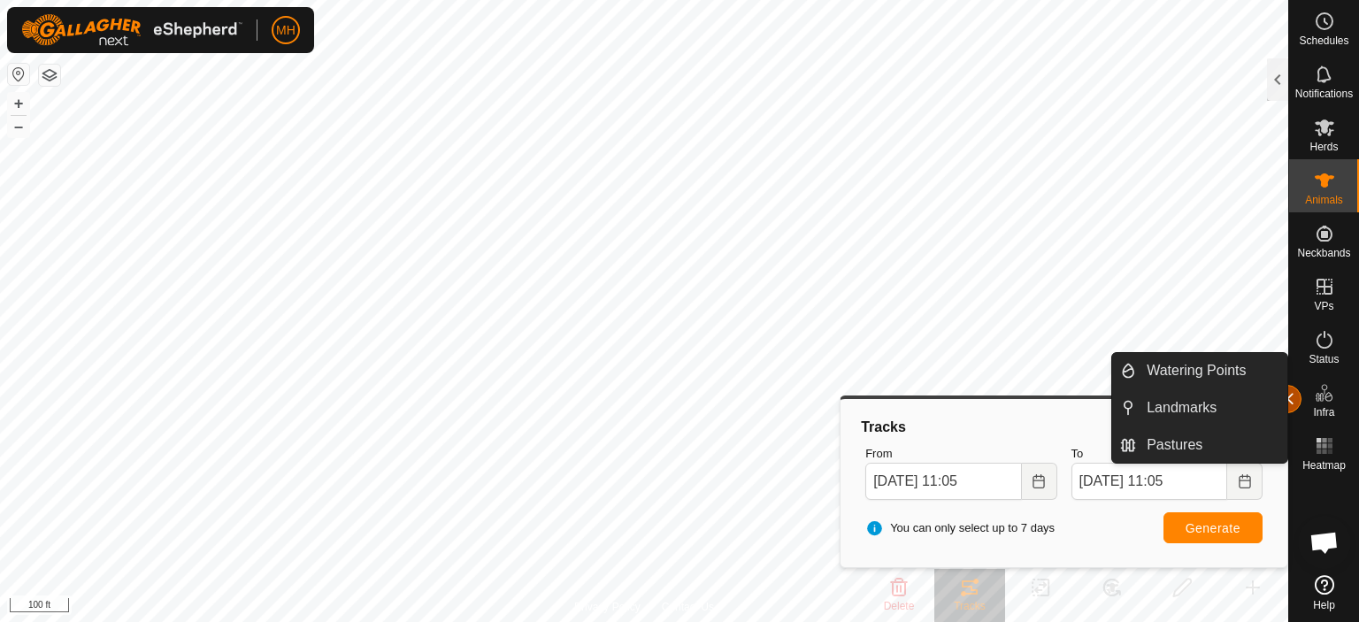
click at [1291, 391] on button "button" at bounding box center [1288, 399] width 28 height 28
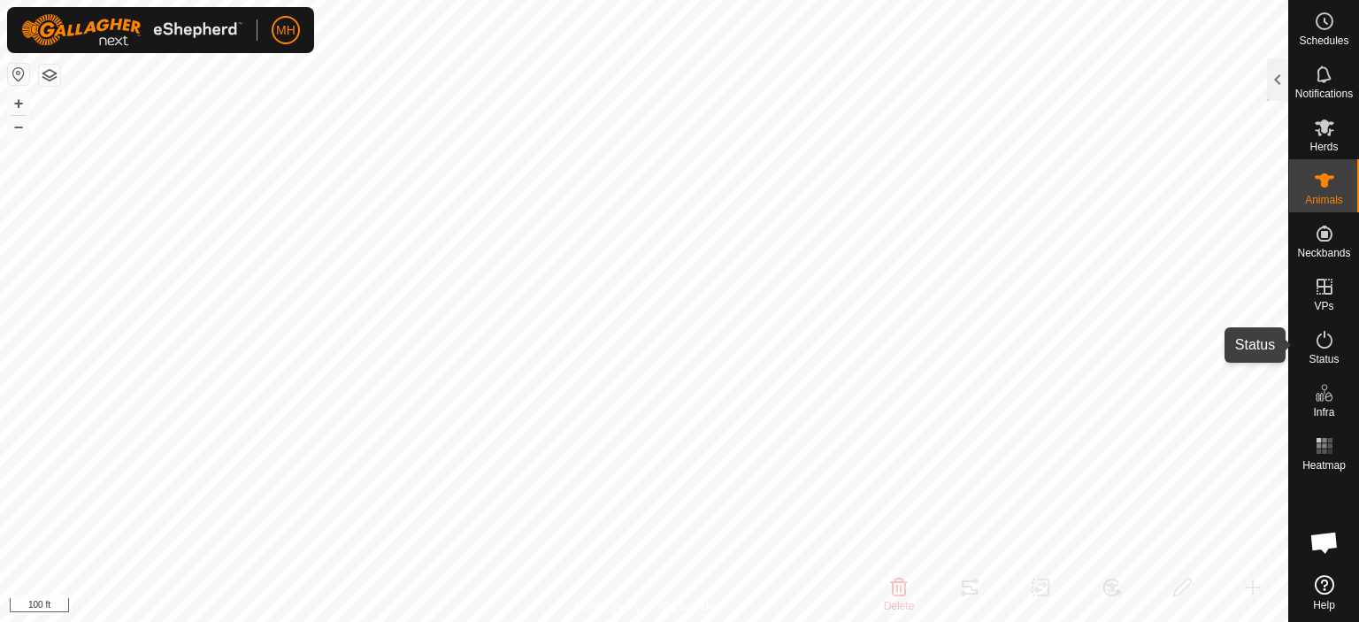
click at [1332, 348] on icon at bounding box center [1324, 339] width 21 height 21
click at [1331, 361] on span "Status" at bounding box center [1324, 359] width 30 height 11
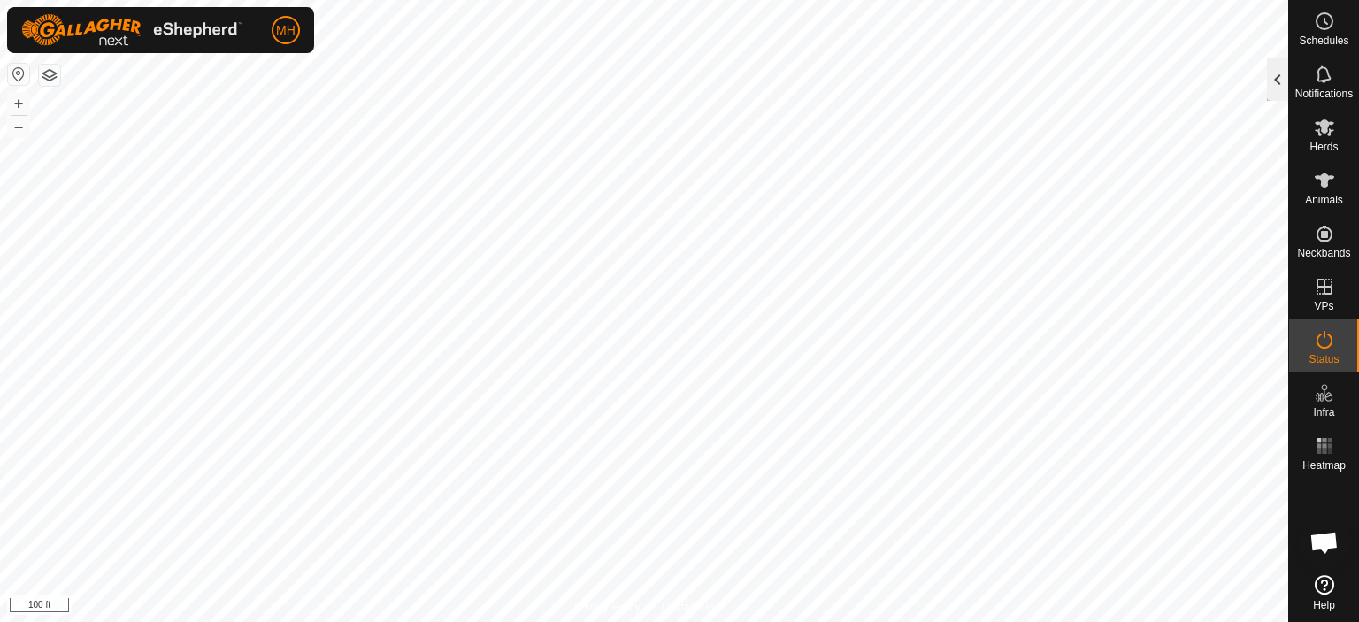
click at [1274, 75] on div at bounding box center [1277, 79] width 21 height 42
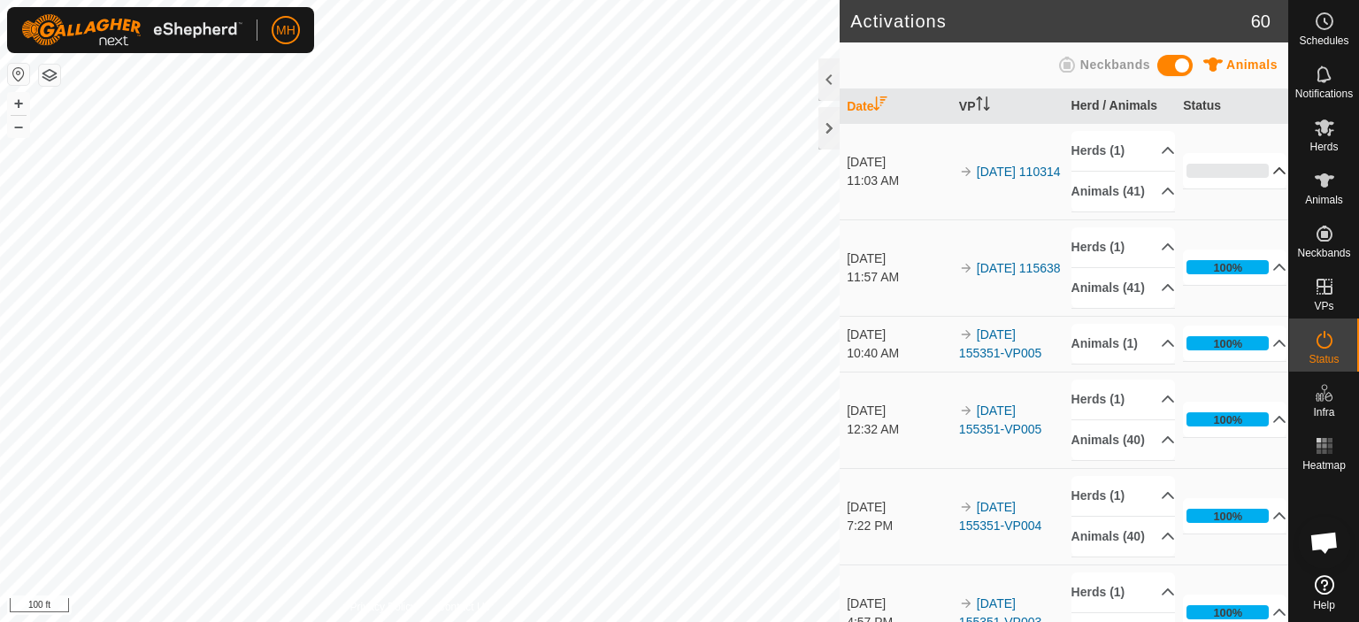
click at [1232, 189] on p-accordion-header "0%" at bounding box center [1235, 170] width 104 height 35
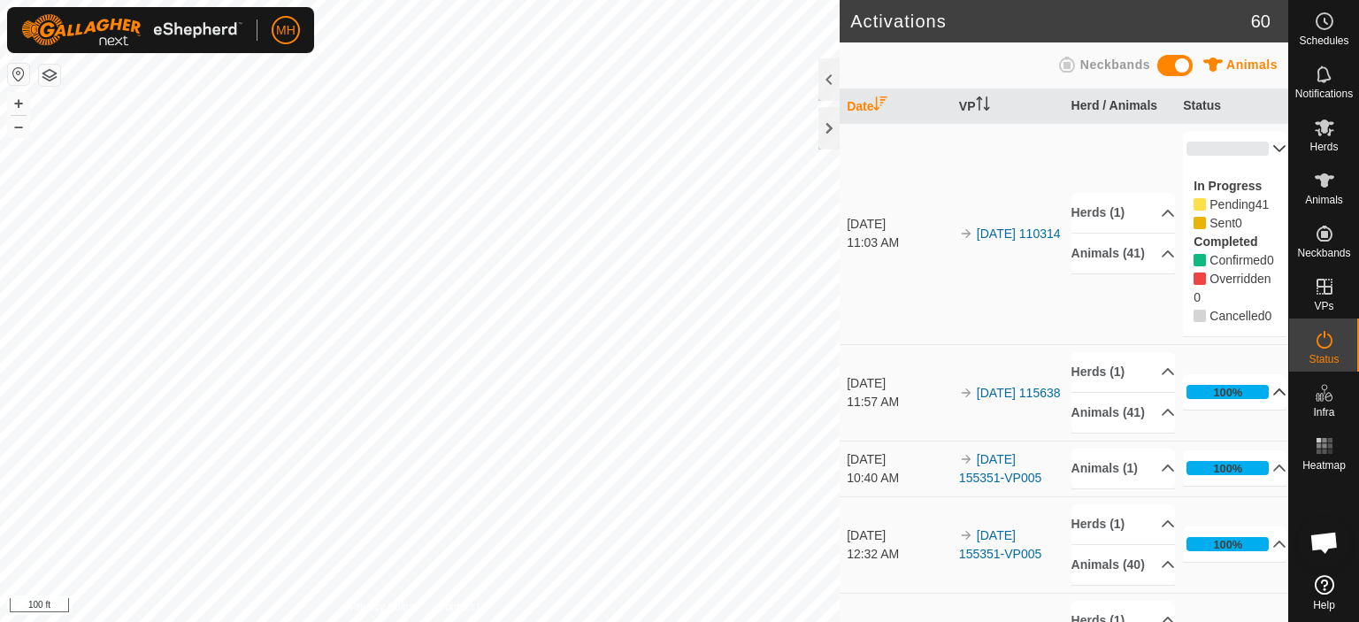
click at [1211, 410] on p-accordion-header "100%" at bounding box center [1235, 391] width 104 height 35
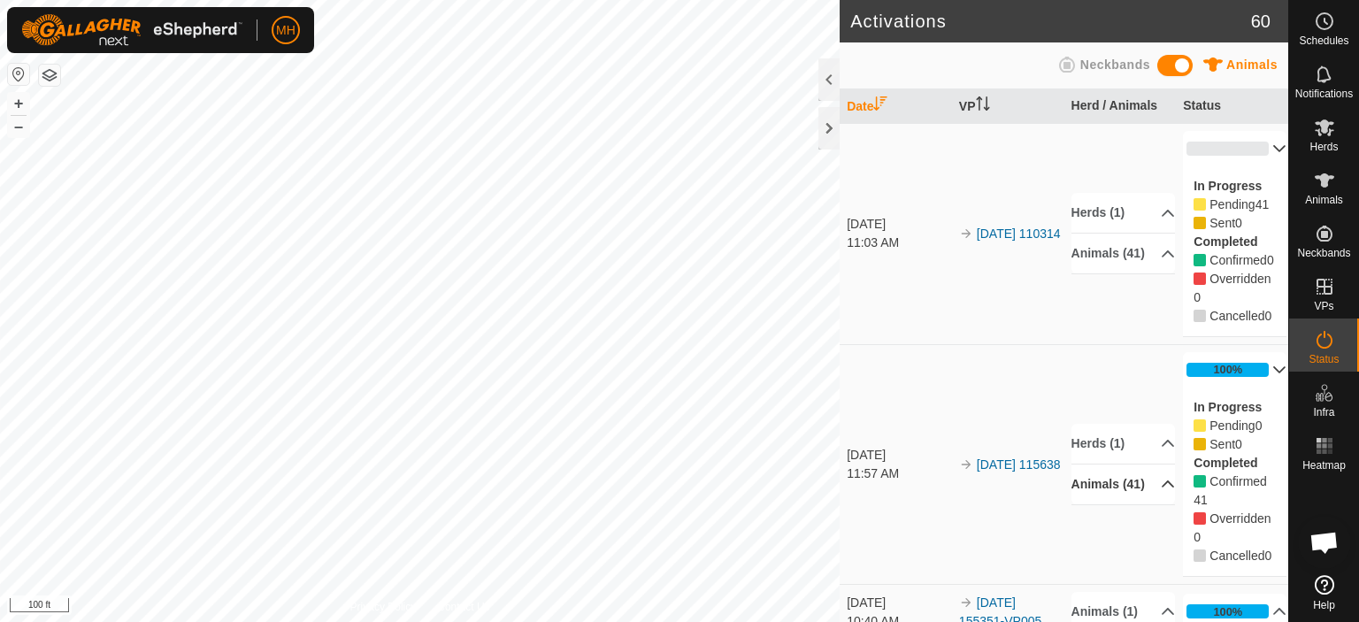
click at [1138, 504] on p-accordion-header "Animals (41)" at bounding box center [1124, 485] width 104 height 40
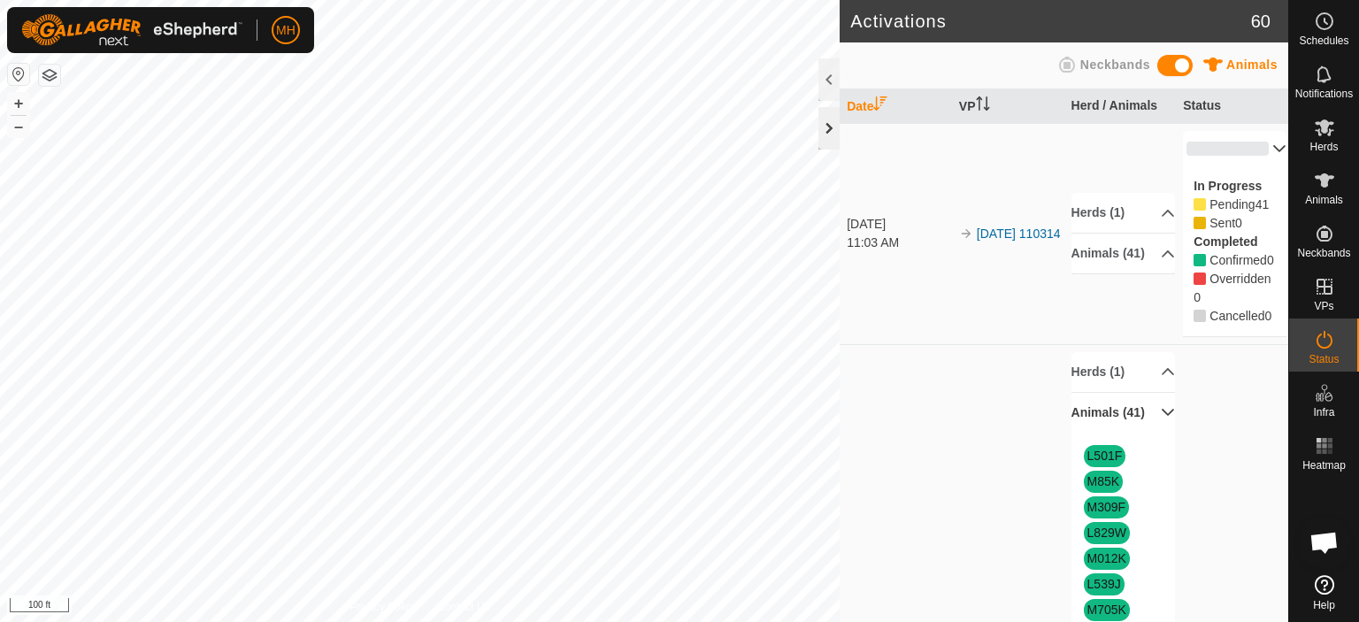
click at [823, 119] on div at bounding box center [829, 128] width 21 height 42
